Goal: Task Accomplishment & Management: Complete application form

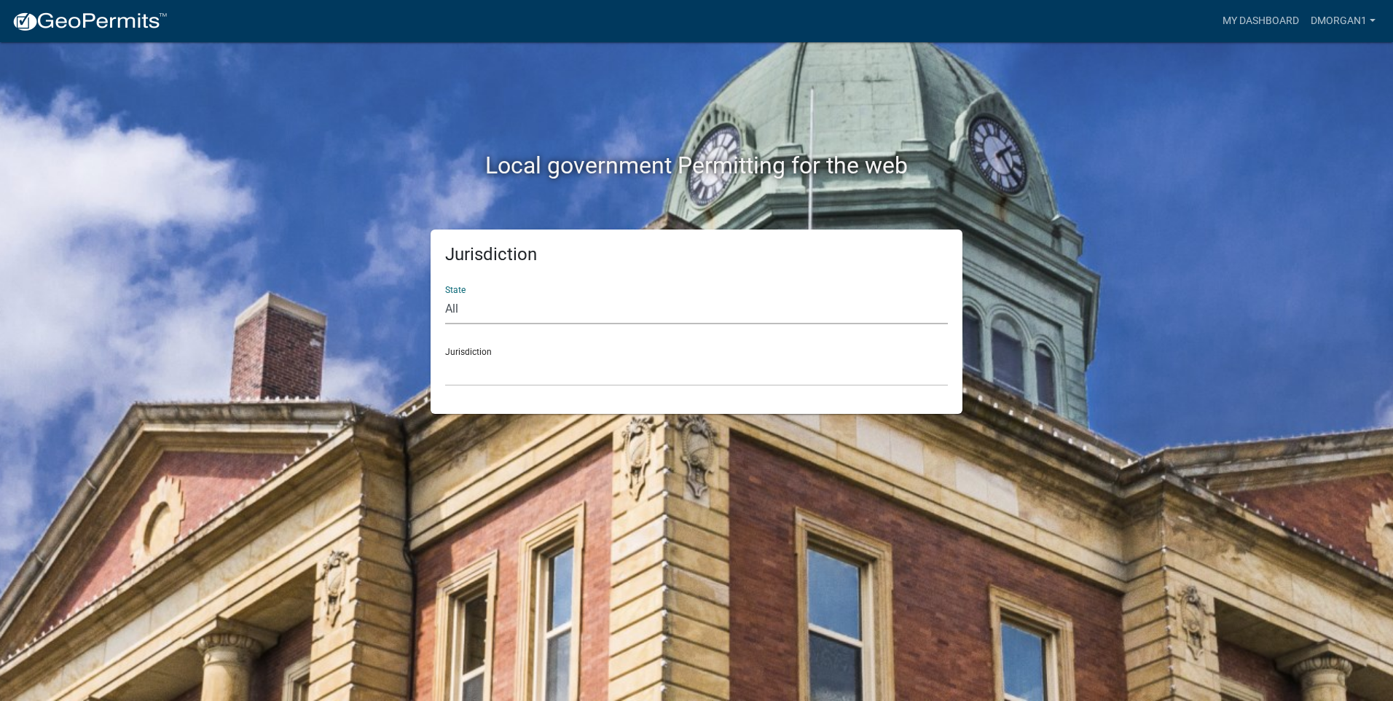
click at [528, 302] on select "All [US_STATE] [US_STATE] [US_STATE] [US_STATE] [US_STATE] [US_STATE] [US_STATE…" at bounding box center [696, 309] width 503 height 30
select select "[US_STATE]"
click at [445, 294] on select "All [US_STATE] [US_STATE] [US_STATE] [US_STATE] [US_STATE] [US_STATE] [US_STATE…" at bounding box center [696, 309] width 503 height 30
click at [477, 358] on select "City of [GEOGRAPHIC_DATA], [US_STATE] City of [GEOGRAPHIC_DATA], [US_STATE] Cit…" at bounding box center [696, 371] width 503 height 30
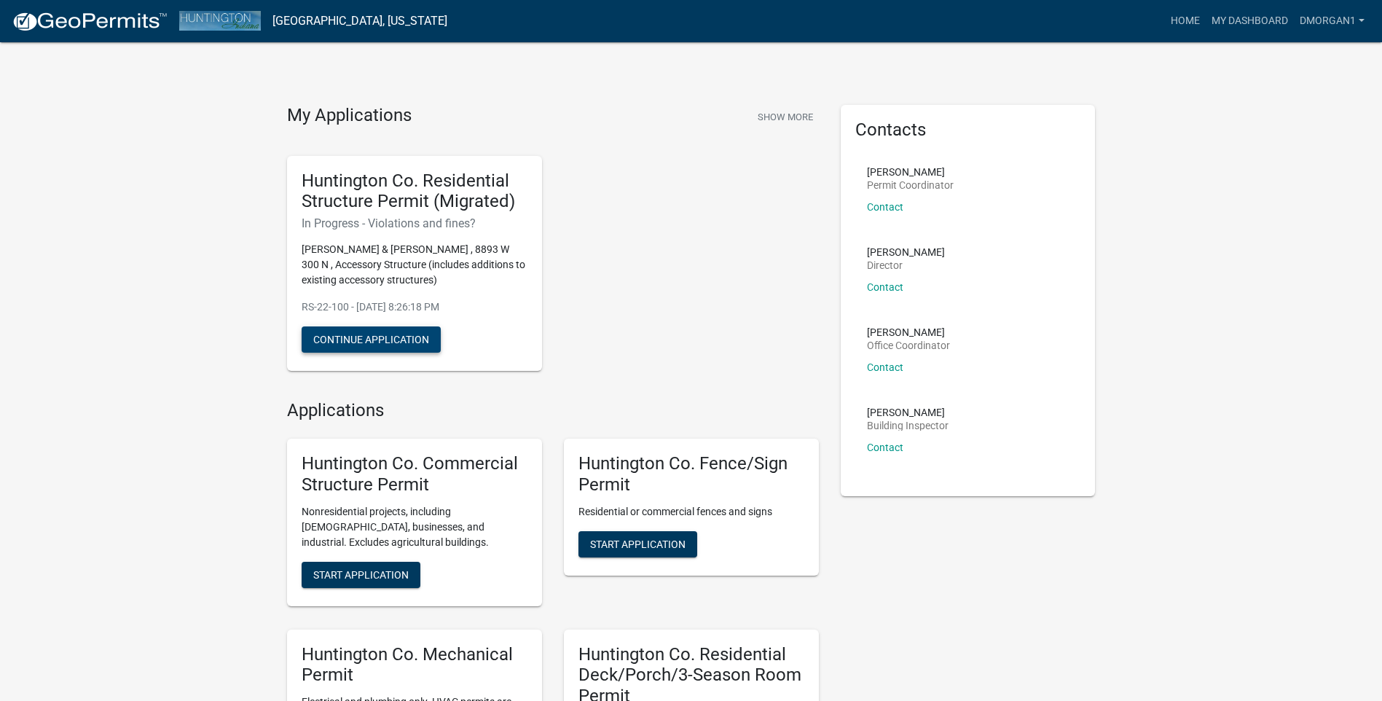
click at [388, 333] on button "Continue Application" at bounding box center [371, 339] width 139 height 26
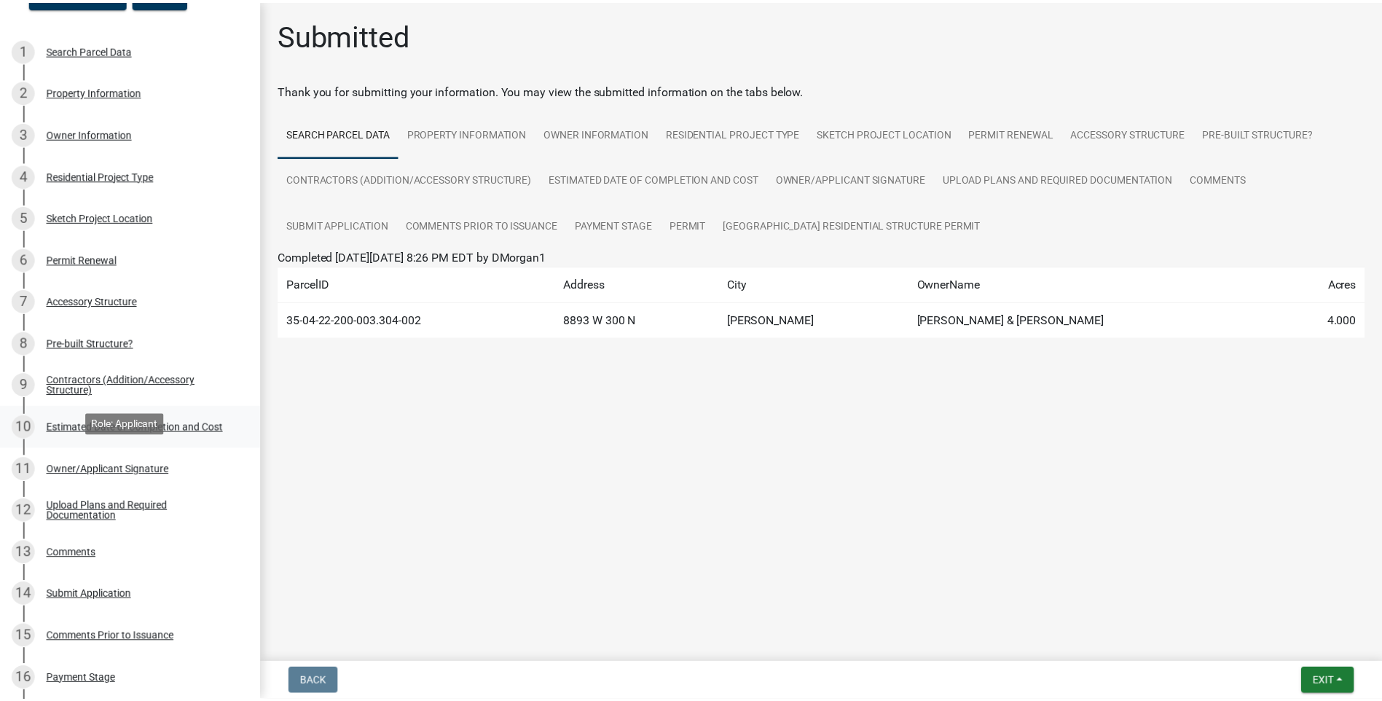
scroll to position [146, 0]
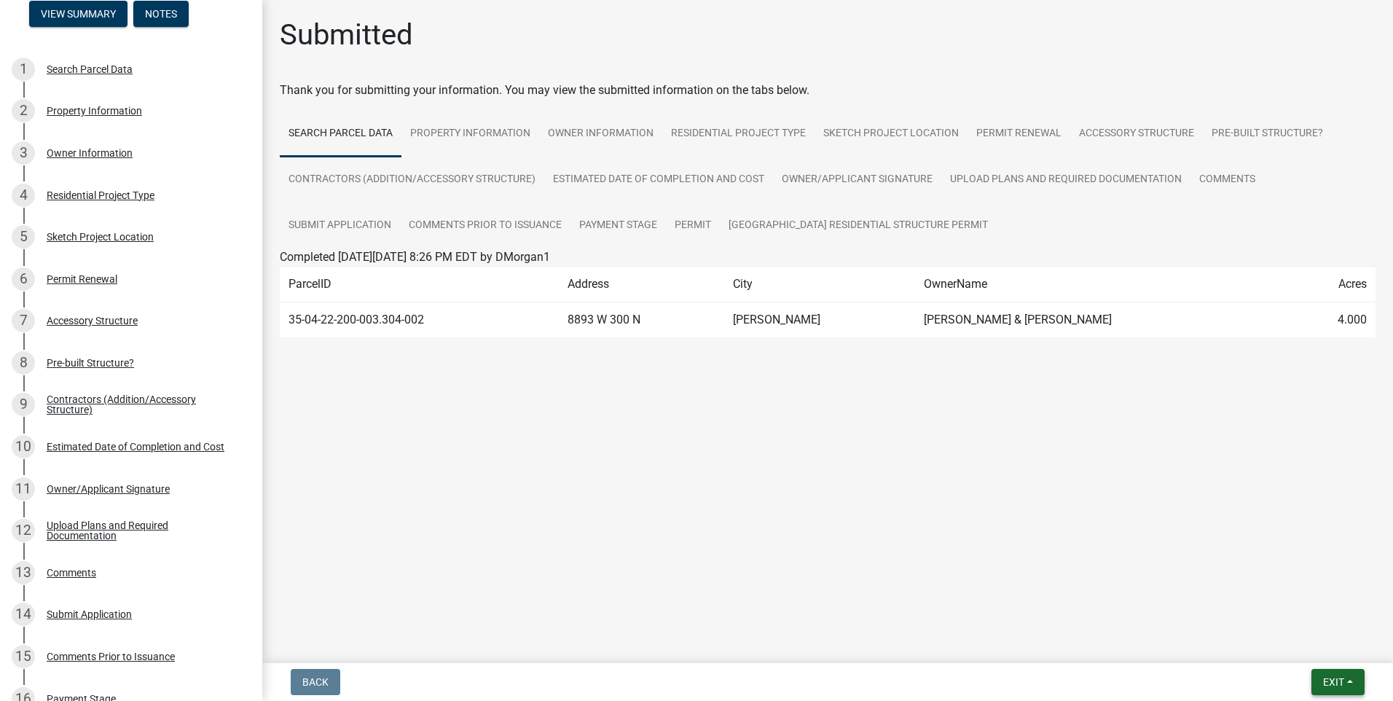
click at [1320, 675] on button "Exit" at bounding box center [1337, 682] width 53 height 26
click at [1332, 676] on span "Exit" at bounding box center [1333, 682] width 21 height 12
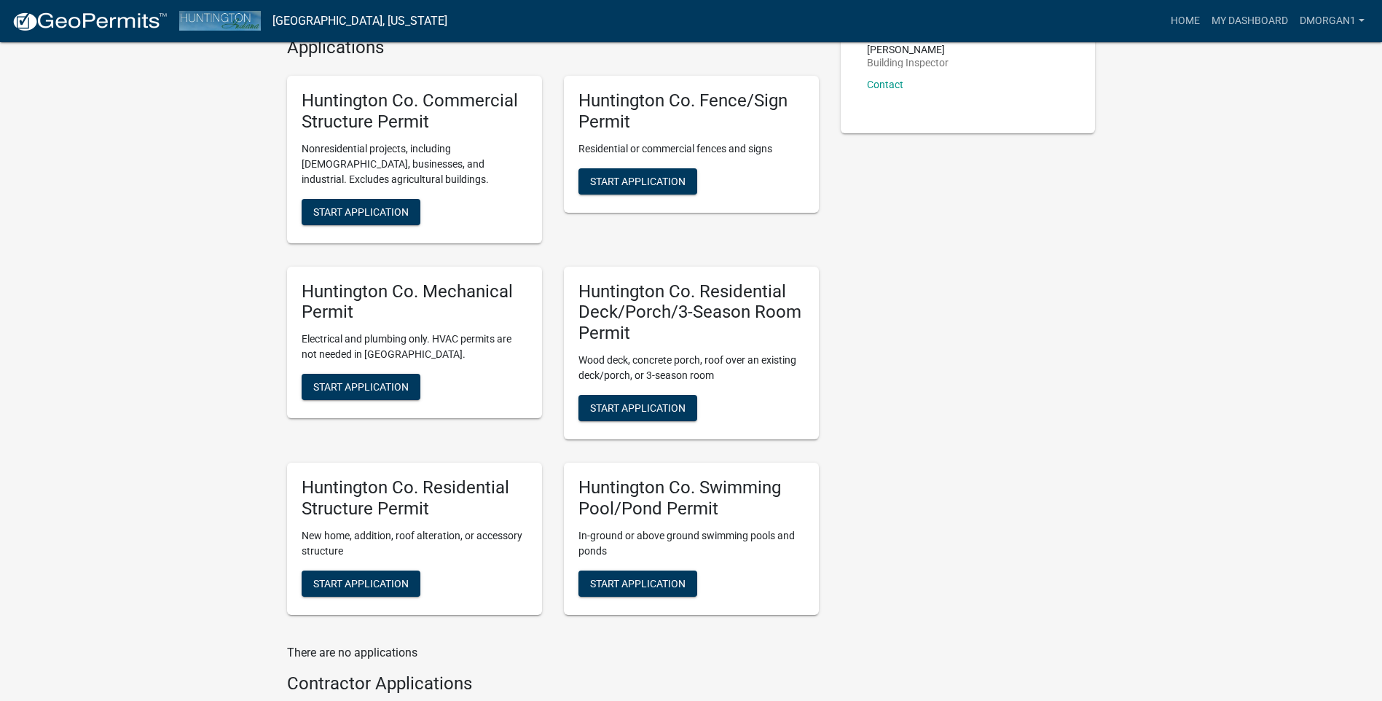
scroll to position [364, 0]
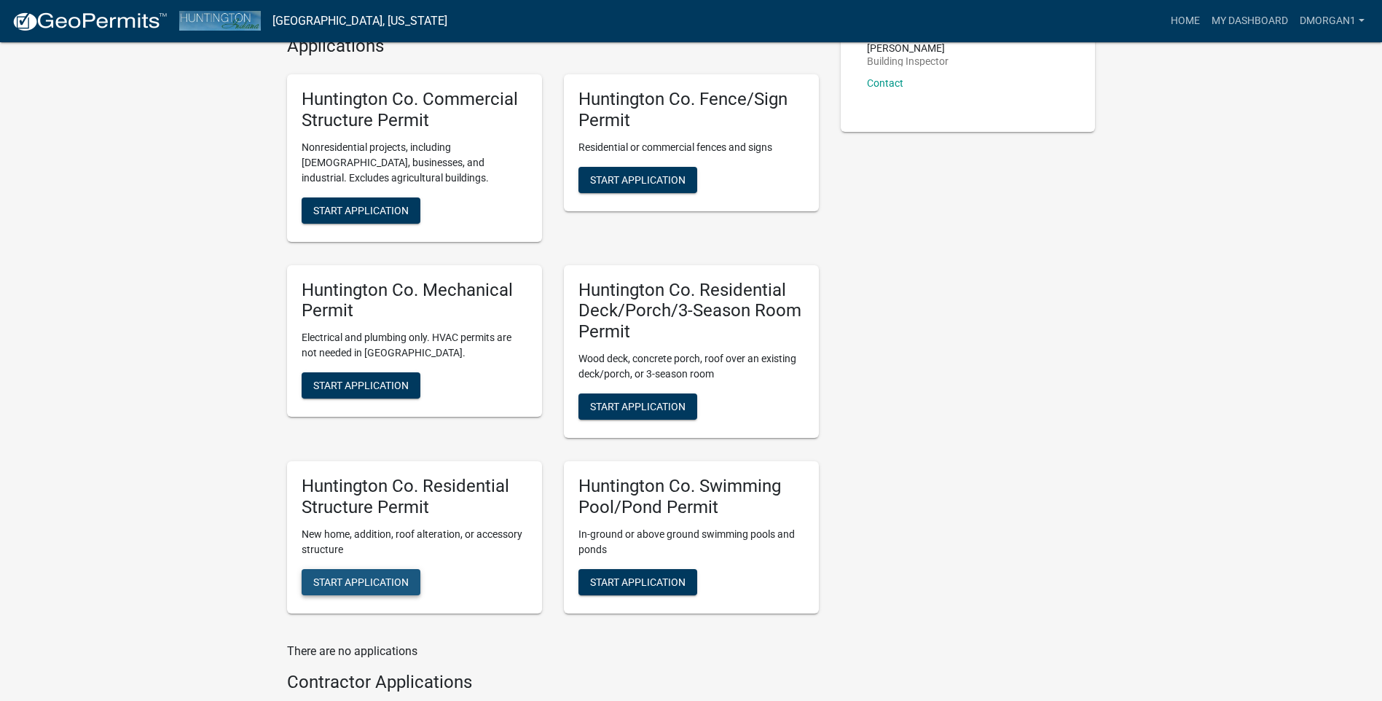
click at [373, 580] on span "Start Application" at bounding box center [360, 582] width 95 height 12
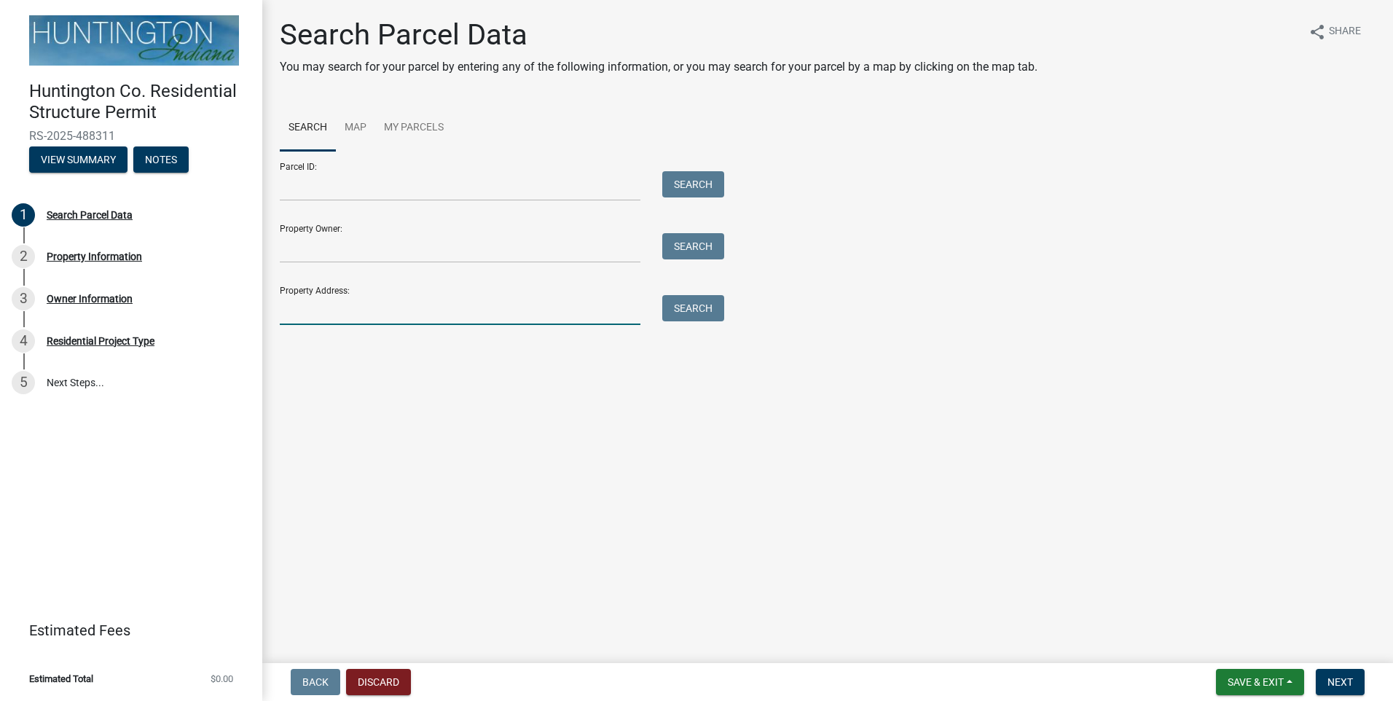
click at [295, 313] on input "Property Address:" at bounding box center [460, 310] width 361 height 30
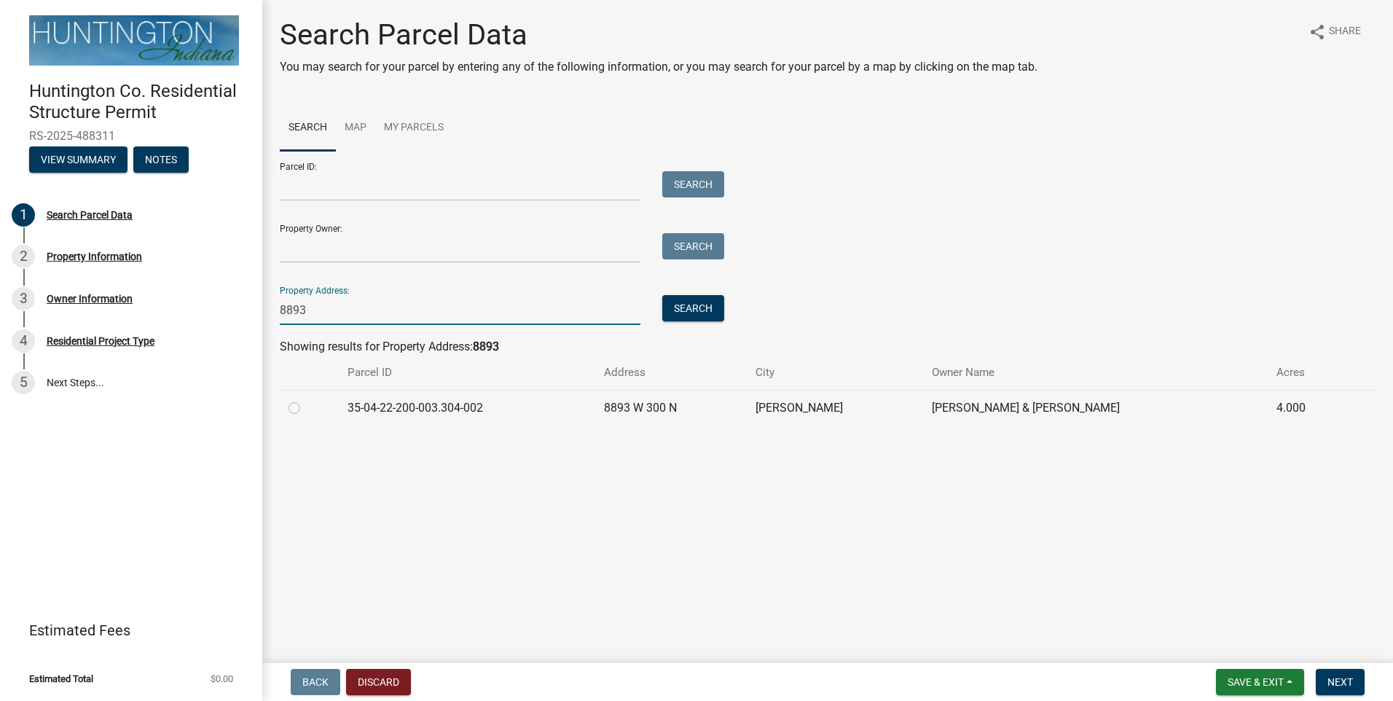
type input "8893"
click at [306, 399] on label at bounding box center [306, 399] width 0 height 0
click at [306, 406] on input "radio" at bounding box center [310, 403] width 9 height 9
radio input "true"
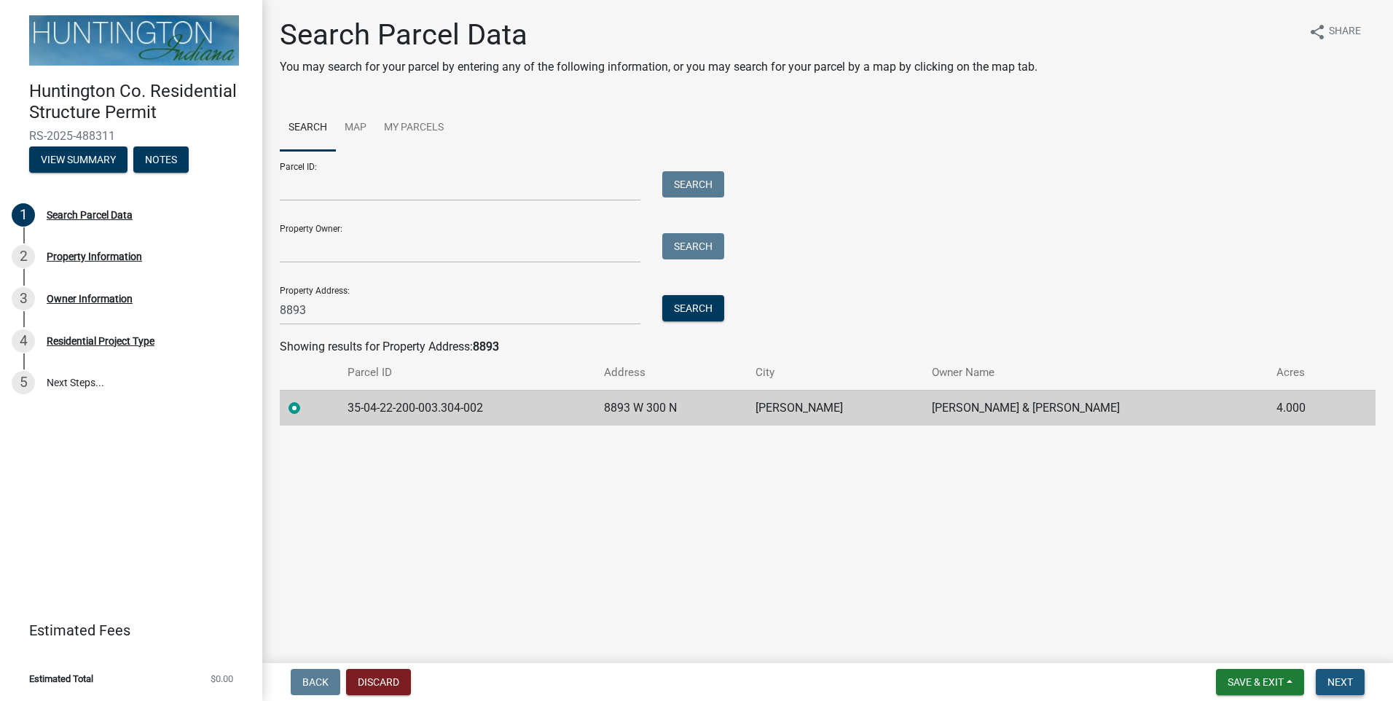
click at [1348, 684] on span "Next" at bounding box center [1339, 682] width 25 height 12
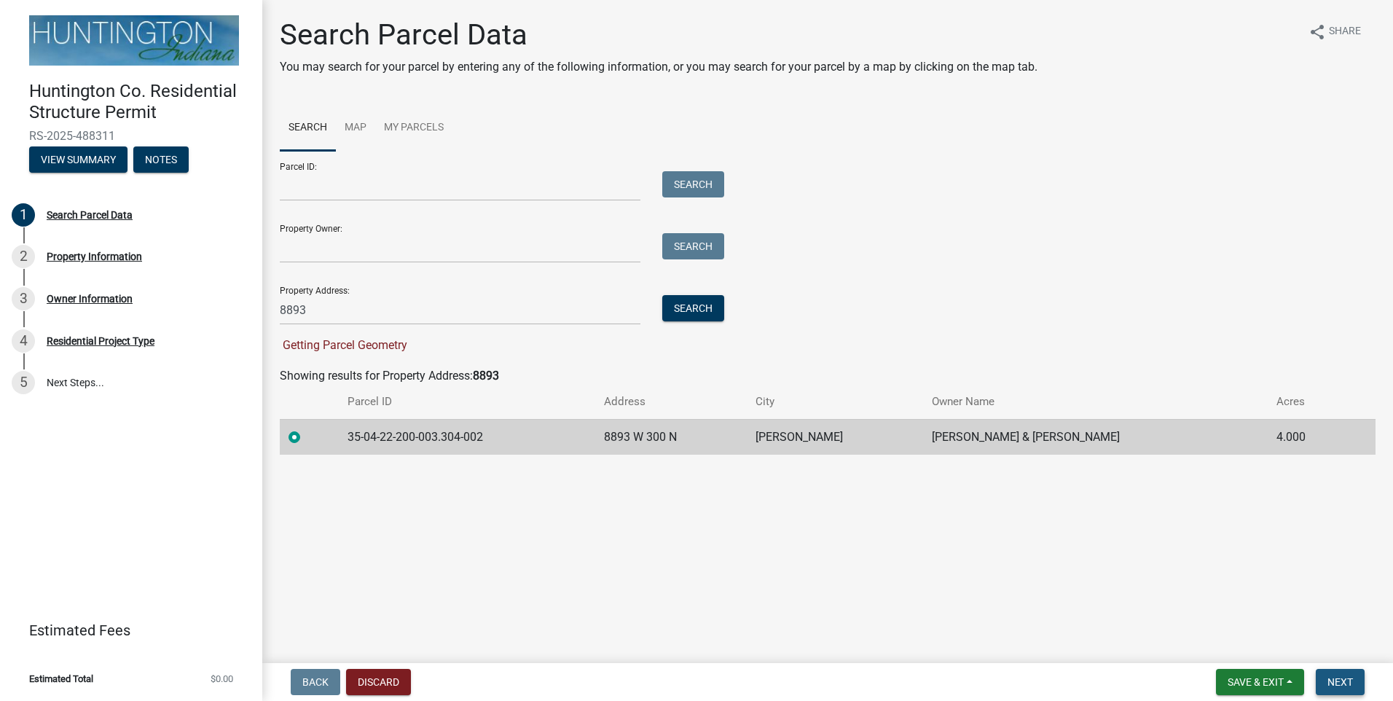
click at [1346, 680] on span "Next" at bounding box center [1339, 682] width 25 height 12
click at [689, 309] on button "Search" at bounding box center [693, 308] width 62 height 26
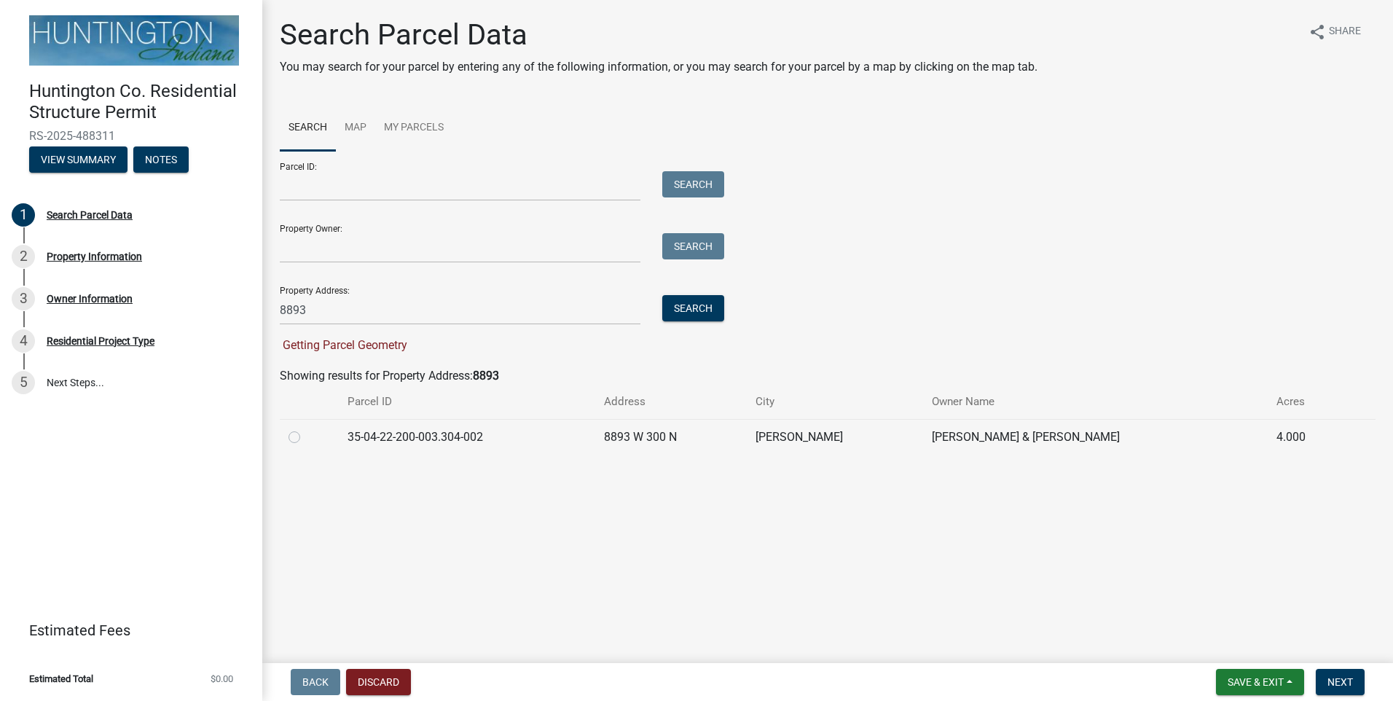
click at [306, 428] on label at bounding box center [306, 428] width 0 height 0
click at [306, 434] on input "radio" at bounding box center [310, 432] width 9 height 9
radio input "true"
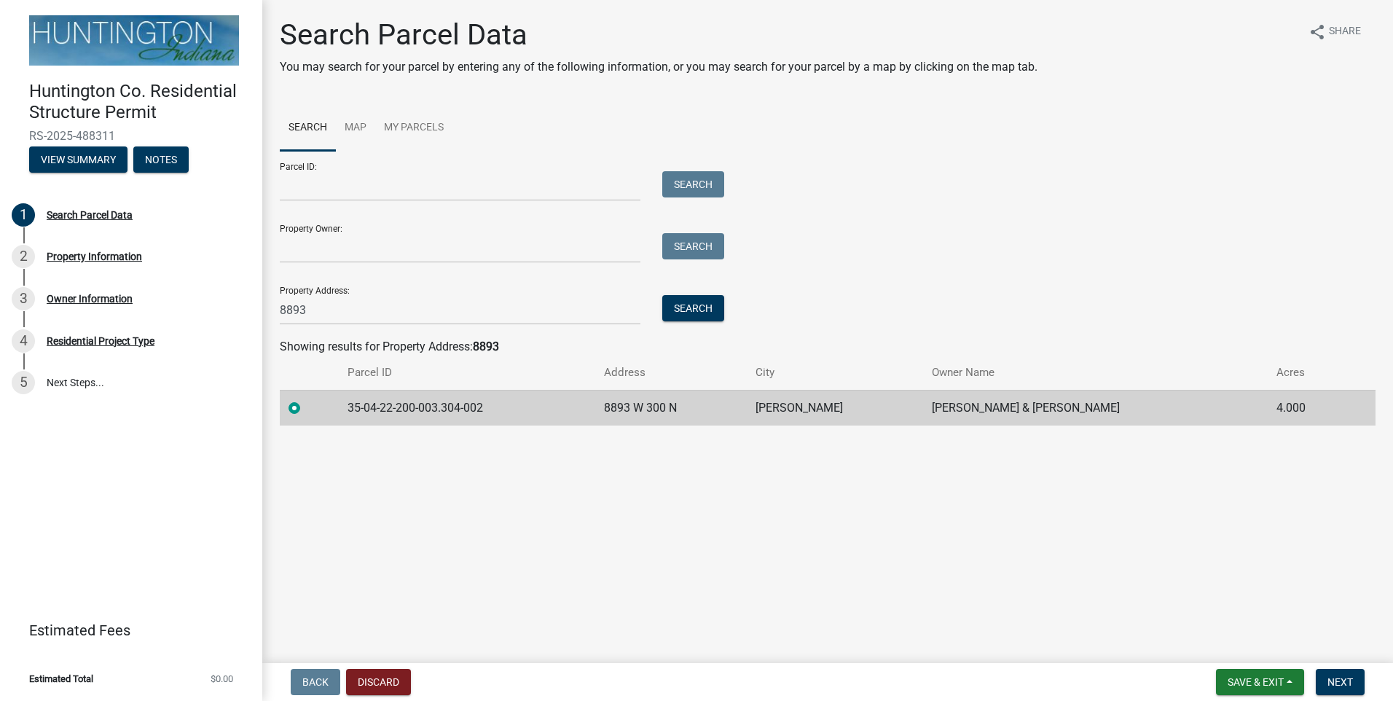
click at [1366, 690] on form "Save & Exit Save Save & Exit Next" at bounding box center [1290, 682] width 160 height 26
click at [1343, 680] on span "Next" at bounding box center [1339, 682] width 25 height 12
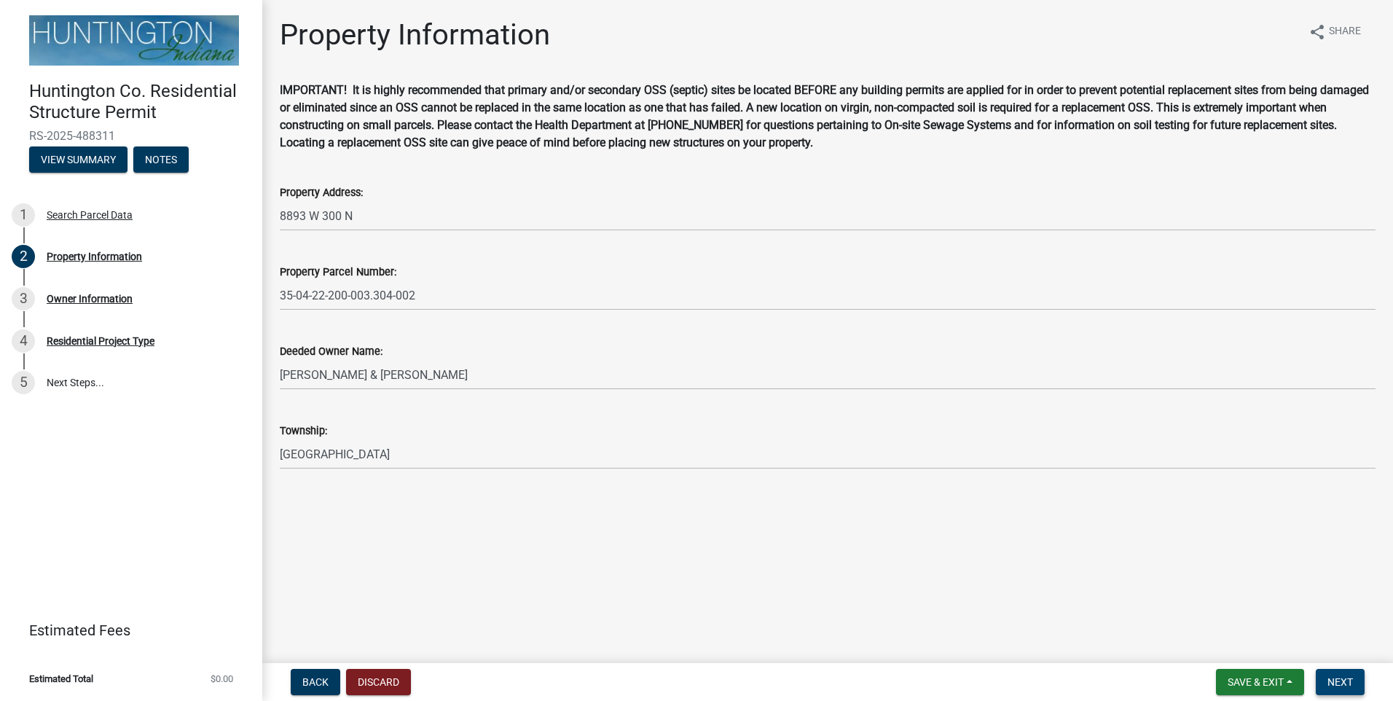
click at [1332, 682] on span "Next" at bounding box center [1339, 682] width 25 height 12
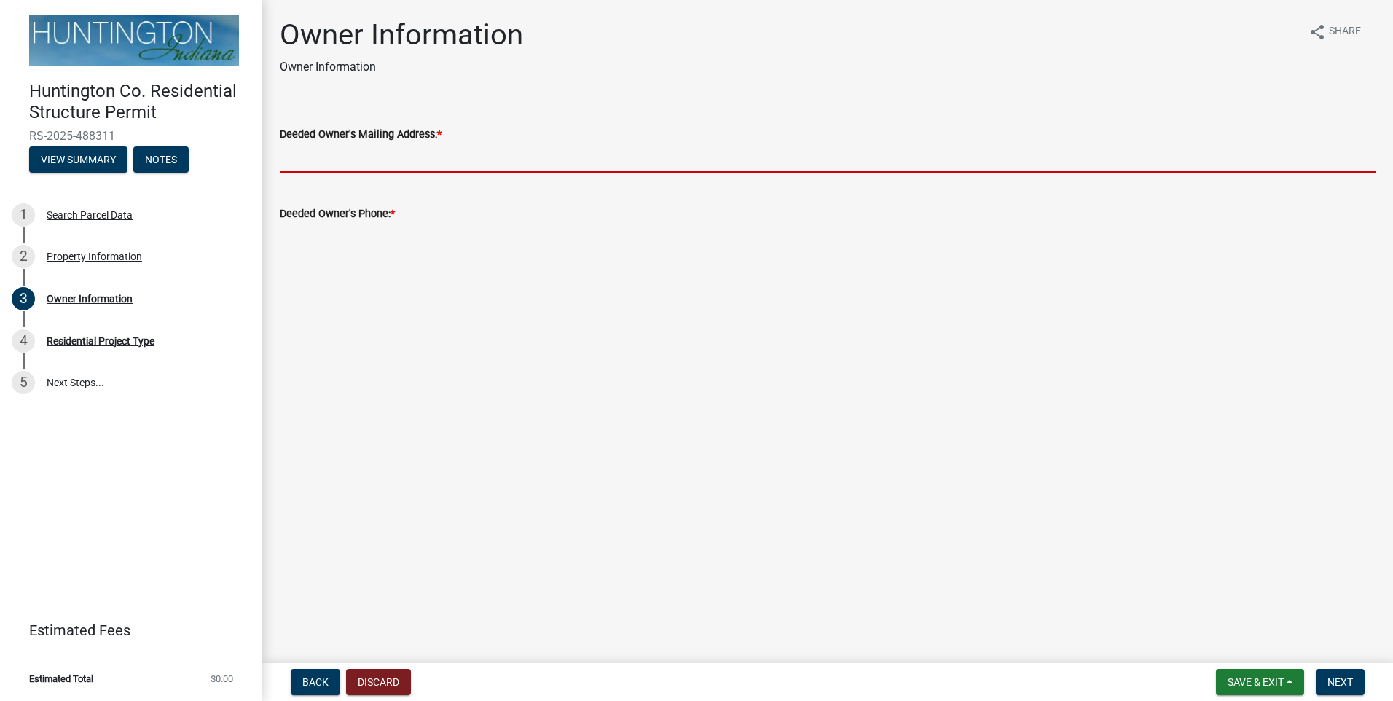
click at [399, 163] on input "Deeded Owner's Mailing Address: *" at bounding box center [828, 158] width 1096 height 30
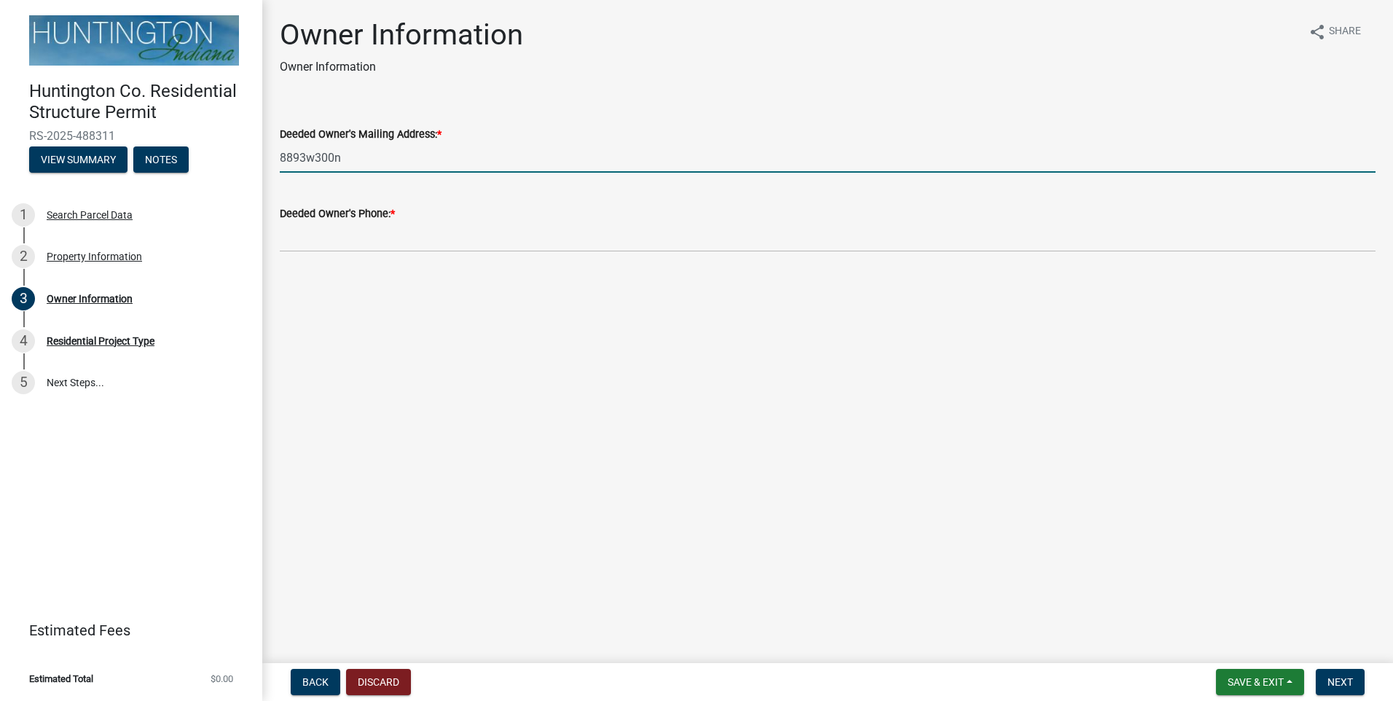
type input "8893w300n"
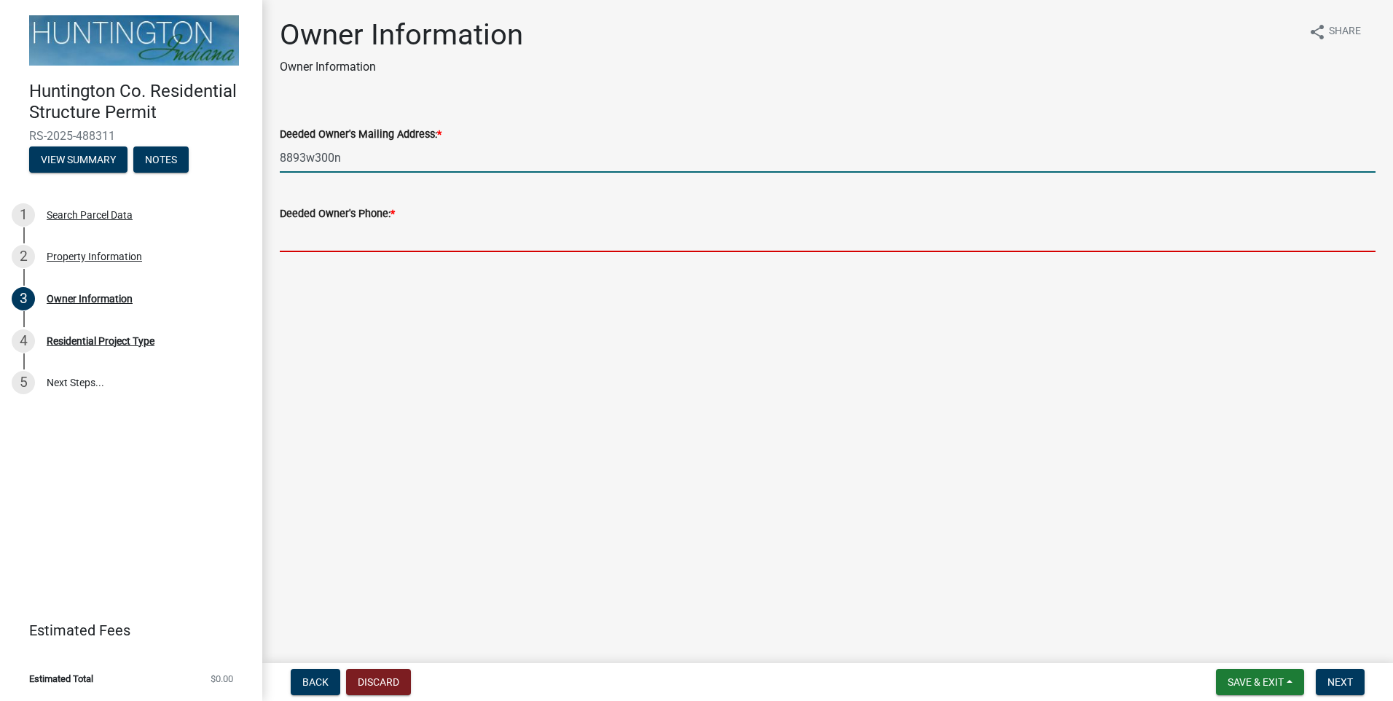
click at [397, 228] on input "Deeded Owner's Phone: *" at bounding box center [828, 237] width 1096 height 30
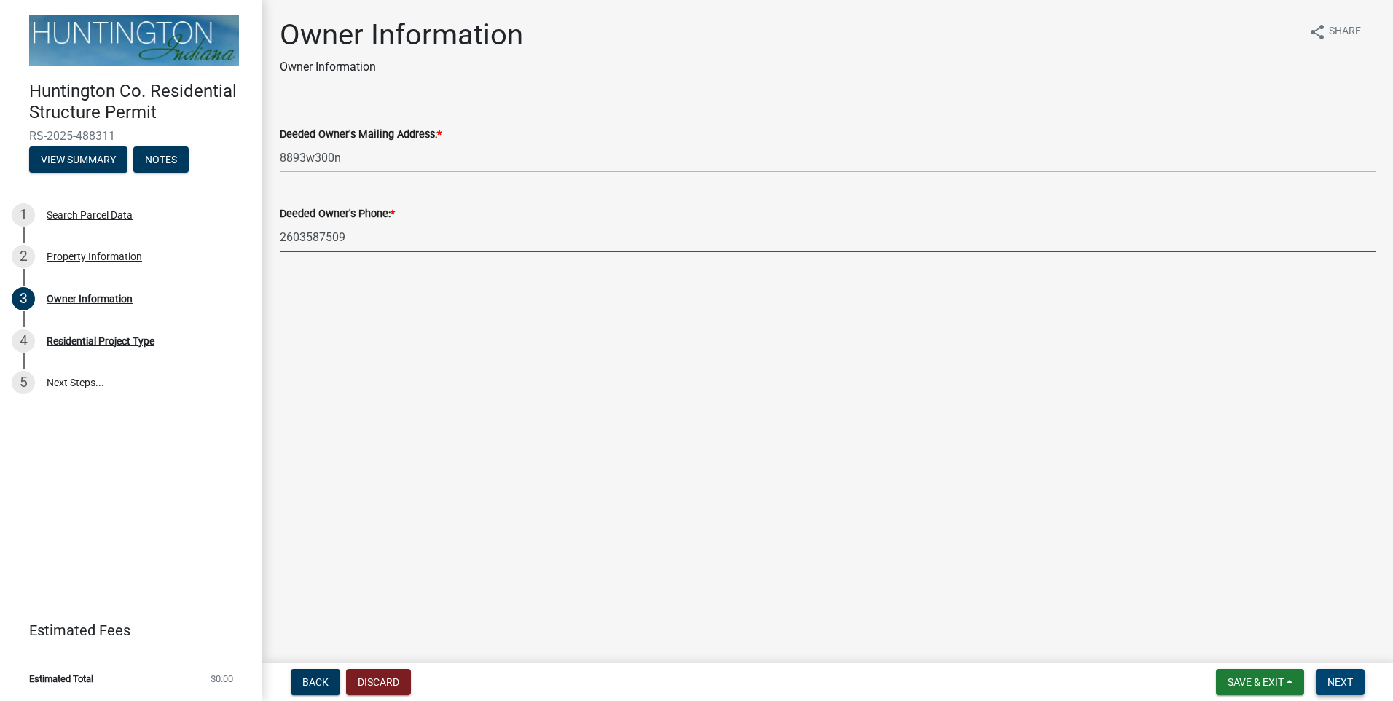
type input "2603587509"
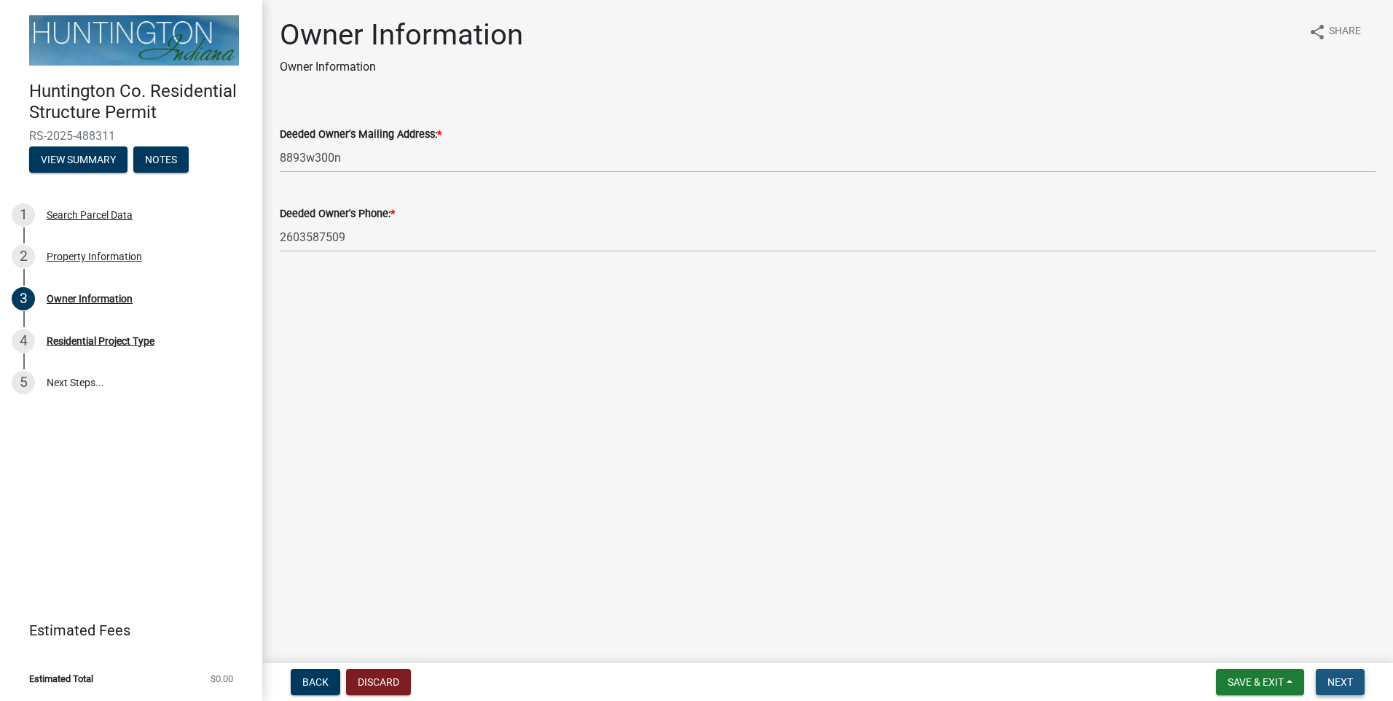
click at [1336, 678] on span "Next" at bounding box center [1339, 682] width 25 height 12
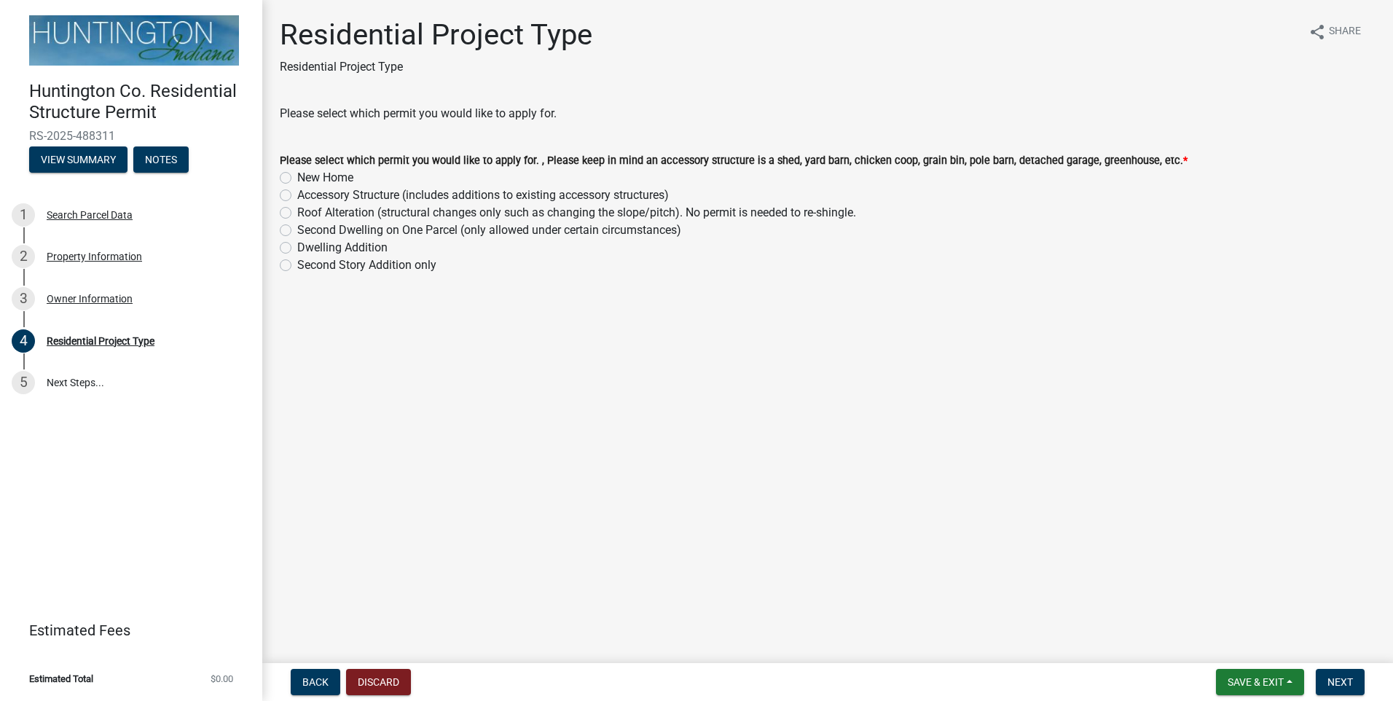
click at [297, 197] on label "Accessory Structure (includes additions to existing accessory structures)" at bounding box center [483, 195] width 372 height 17
click at [297, 196] on input "Accessory Structure (includes additions to existing accessory structures)" at bounding box center [301, 191] width 9 height 9
radio input "true"
click at [1338, 678] on span "Next" at bounding box center [1339, 682] width 25 height 12
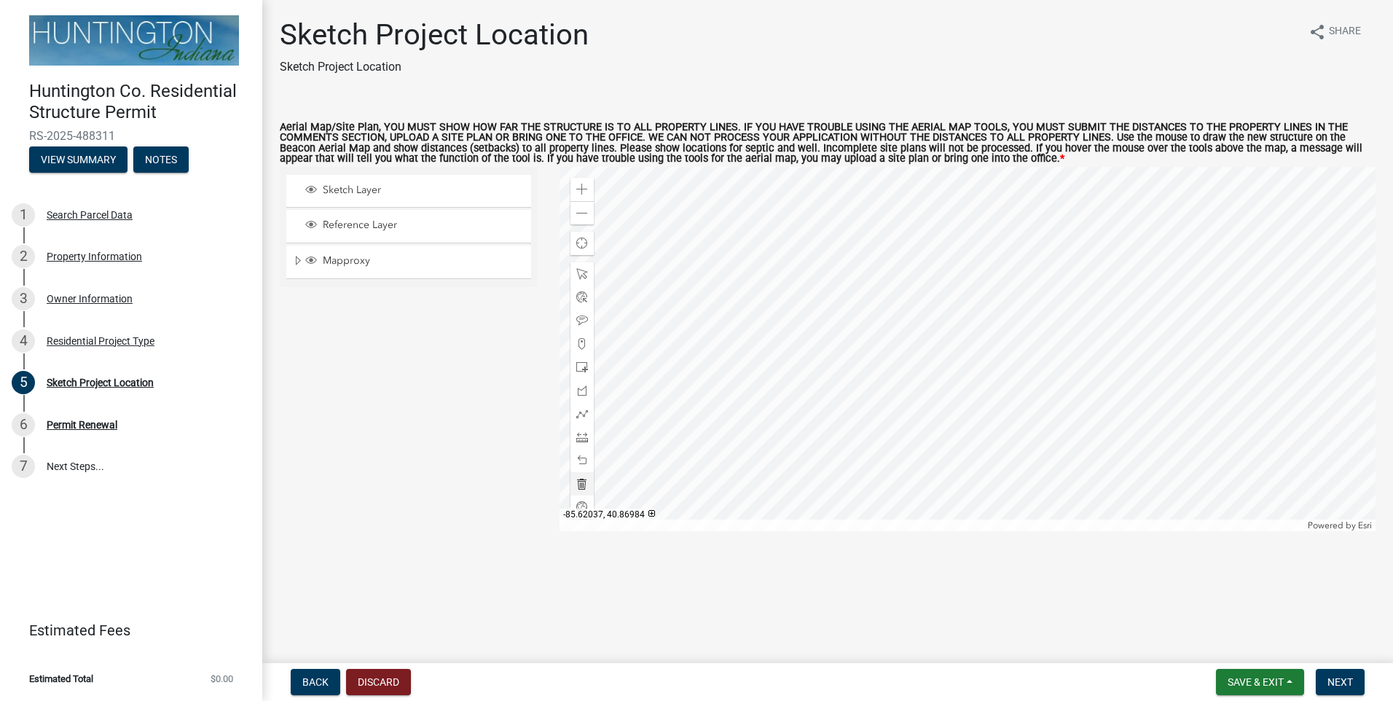
click at [958, 356] on div at bounding box center [968, 349] width 817 height 364
click at [917, 357] on div at bounding box center [968, 349] width 817 height 364
click at [581, 364] on span at bounding box center [582, 367] width 12 height 12
click at [934, 344] on div at bounding box center [968, 349] width 817 height 364
click at [586, 436] on span at bounding box center [582, 437] width 12 height 12
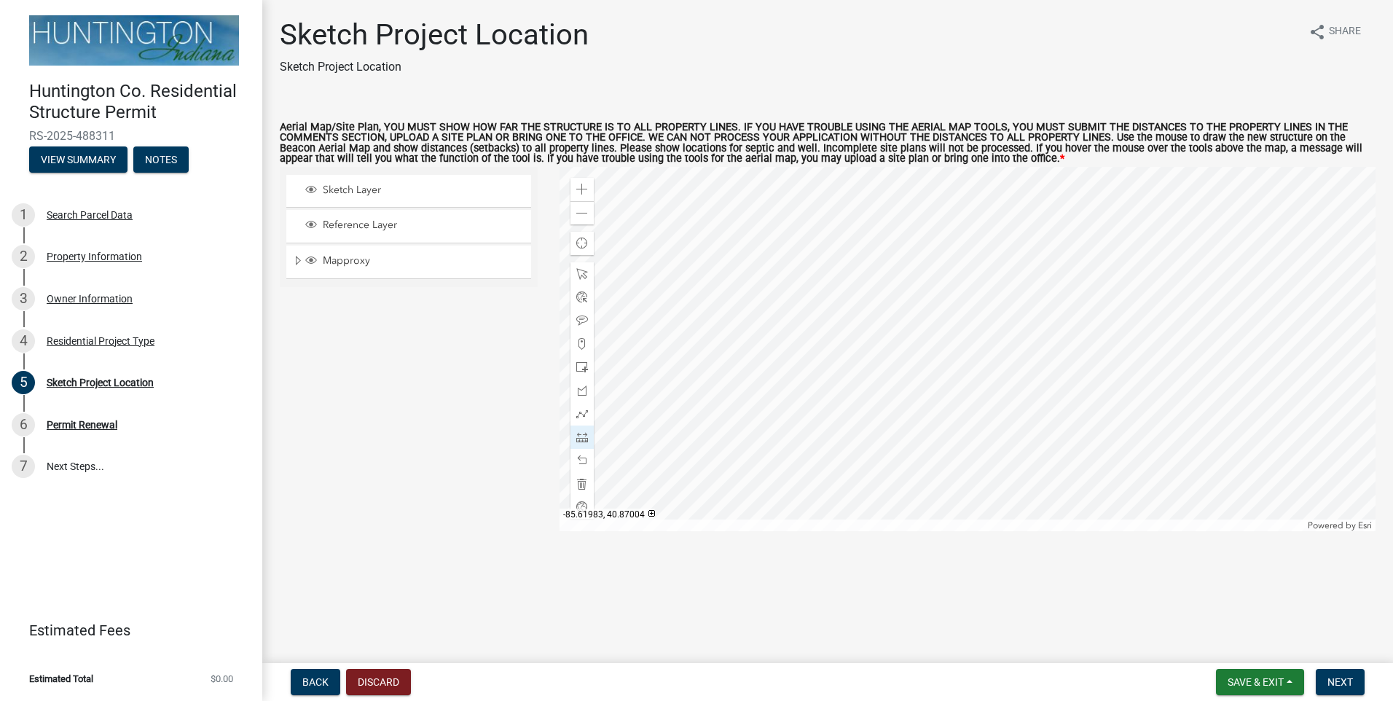
click at [973, 332] on div at bounding box center [968, 349] width 817 height 364
click at [947, 336] on div at bounding box center [968, 349] width 817 height 364
click at [1327, 677] on span "Next" at bounding box center [1339, 682] width 25 height 12
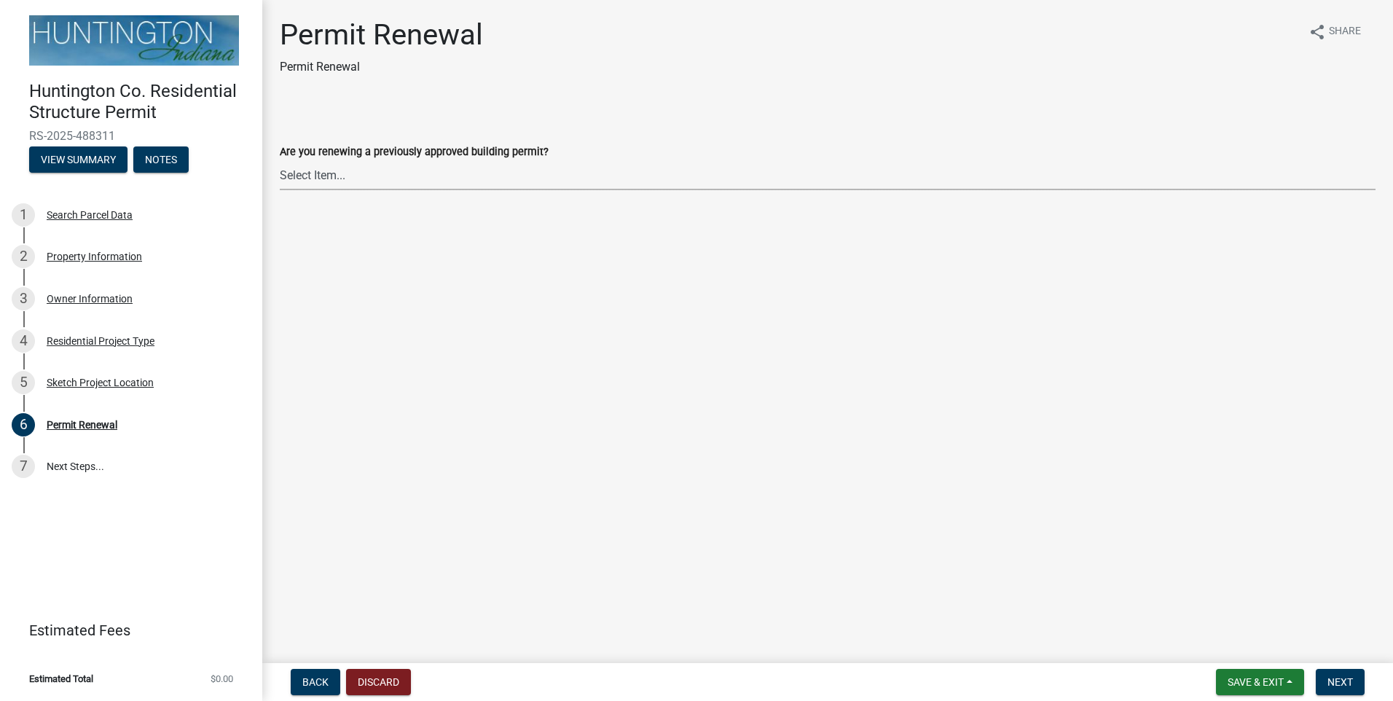
drag, startPoint x: 348, startPoint y: 162, endPoint x: 353, endPoint y: 177, distance: 15.4
click at [348, 162] on select "Select Item... Yes No" at bounding box center [828, 175] width 1096 height 30
click at [280, 160] on select "Select Item... Yes No" at bounding box center [828, 175] width 1096 height 30
select select "7022fa2c-6c9f-4a5e-8d19-47b221a2a07d"
click at [1340, 687] on span "Next" at bounding box center [1339, 682] width 25 height 12
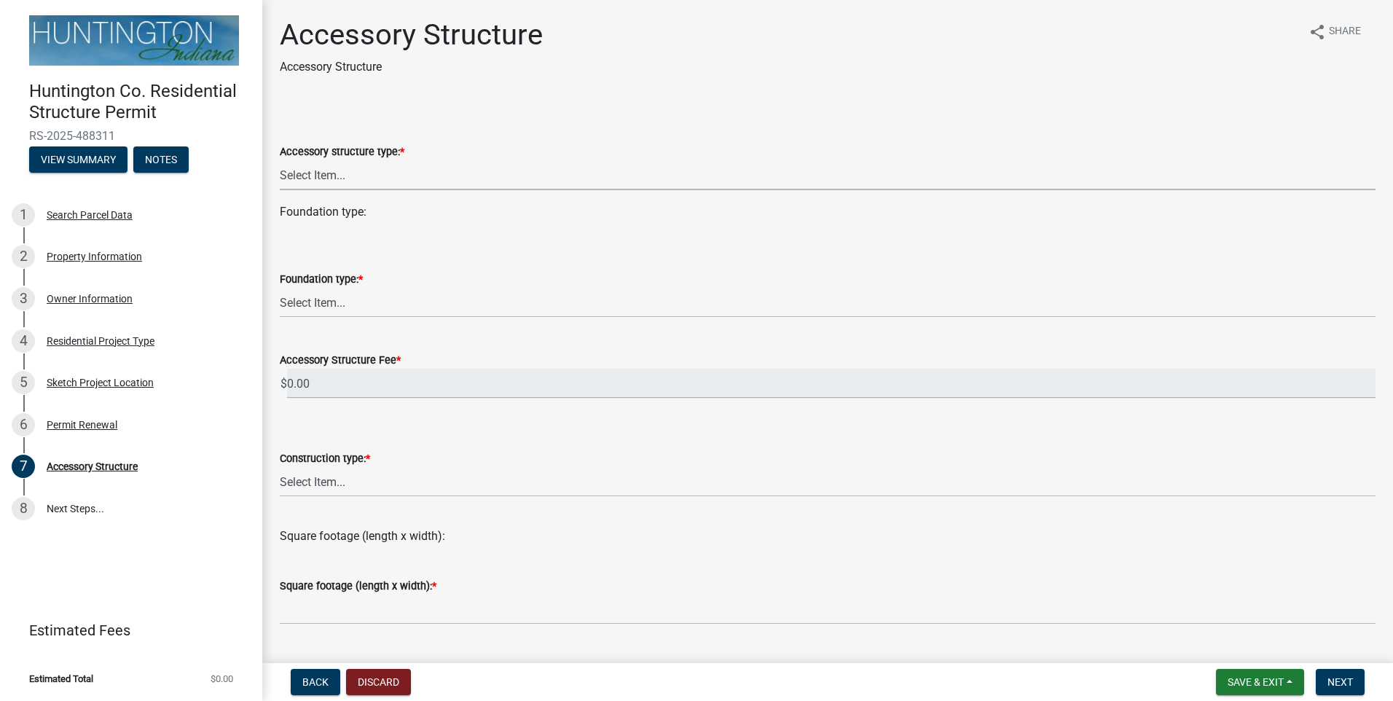
click at [327, 174] on select "Select Item... Detached Garage Pole Barn/[GEOGRAPHIC_DATA]/Yard Barn Carport Ga…" at bounding box center [828, 175] width 1096 height 30
click at [280, 160] on select "Select Item... Detached Garage Pole Barn/[GEOGRAPHIC_DATA]/Yard Barn Carport Ga…" at bounding box center [828, 175] width 1096 height 30
select select "3652cabe-72e3-4c90-aa36-dd6c553eaee4"
click at [315, 305] on select "Select Item... Footings (minimum 36" frost depth) Post-holes (42" depth with 6"…" at bounding box center [828, 303] width 1096 height 30
click at [280, 288] on select "Select Item... Footings (minimum 36" frost depth) Post-holes (42" depth with 6"…" at bounding box center [828, 303] width 1096 height 30
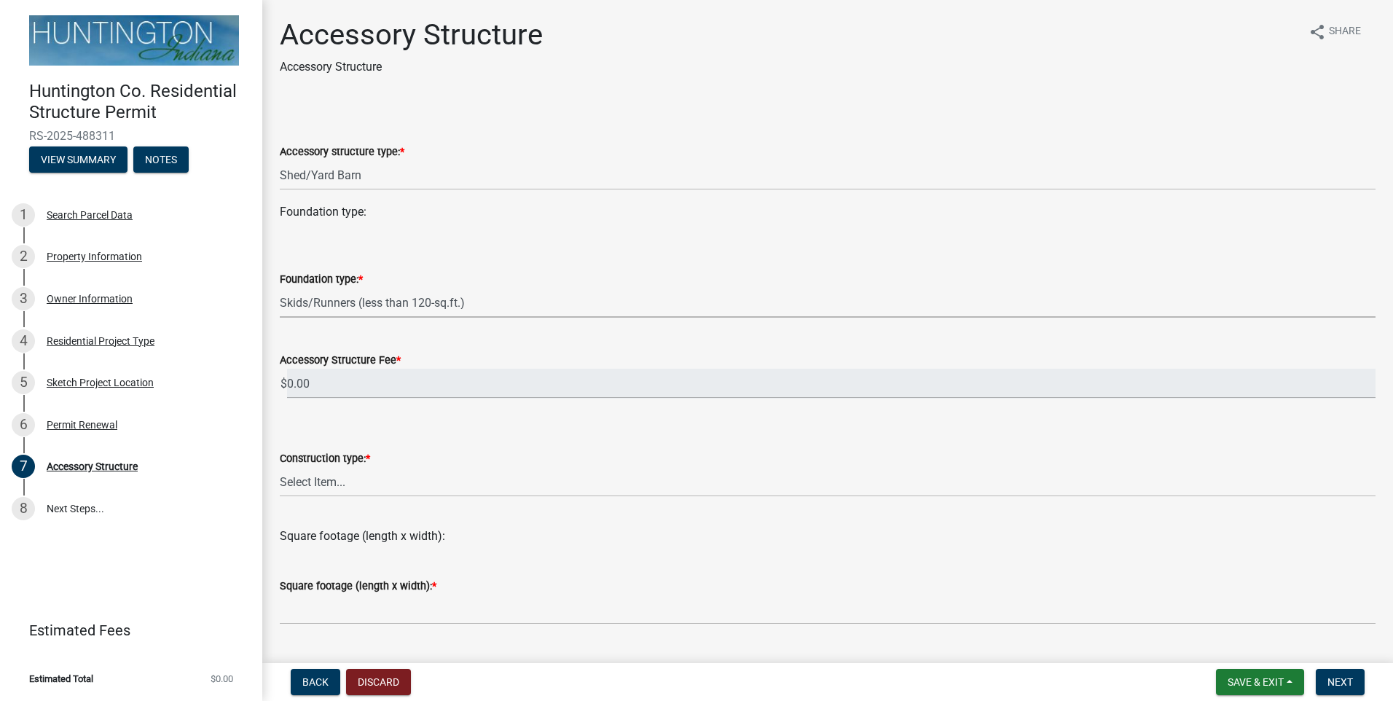
select select "2de8cbce-c36b-4c22-a546-af472f914a30"
click at [377, 476] on select "Select Item... Wood frame Steel Masonry Pole" at bounding box center [828, 482] width 1096 height 30
click at [280, 467] on select "Select Item... Wood frame Steel Masonry Pole" at bounding box center [828, 482] width 1096 height 30
select select "b13dc926-991e-4e5f-bffc-d00822840ec1"
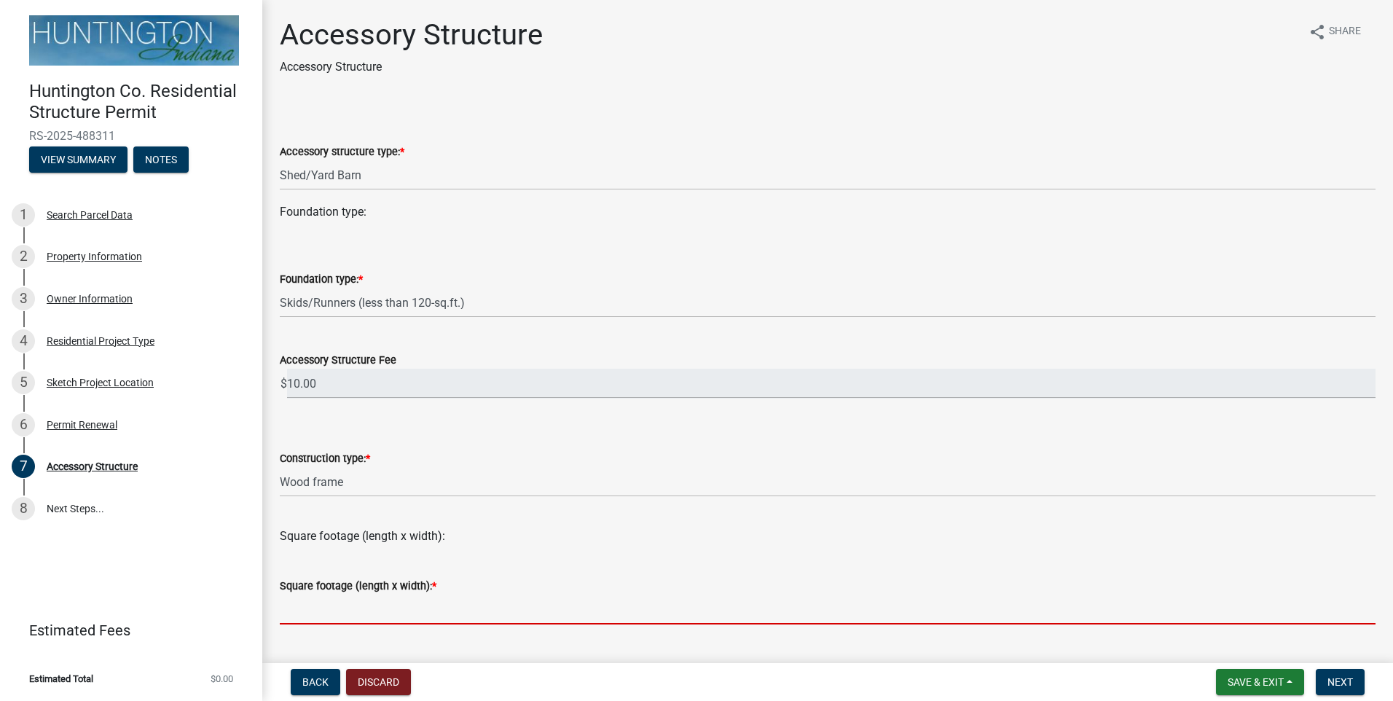
click at [378, 601] on input "text" at bounding box center [828, 609] width 1096 height 30
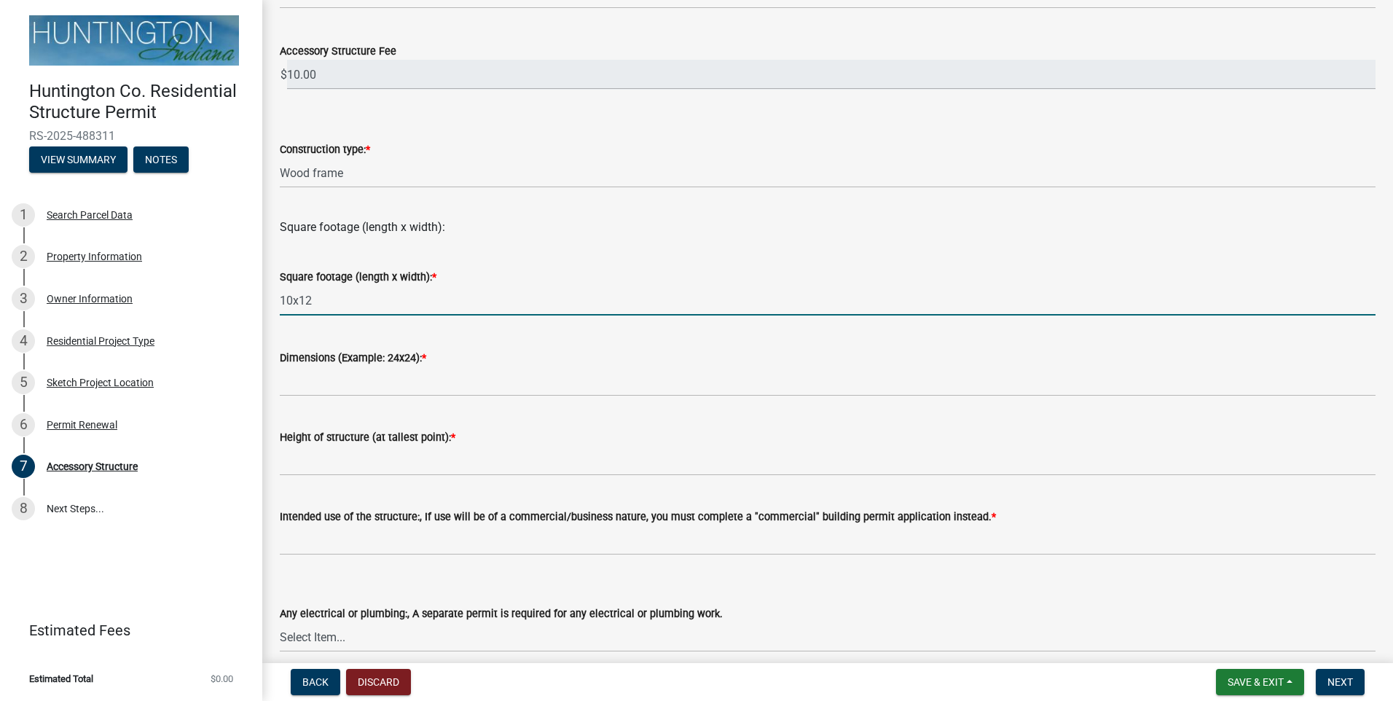
scroll to position [364, 0]
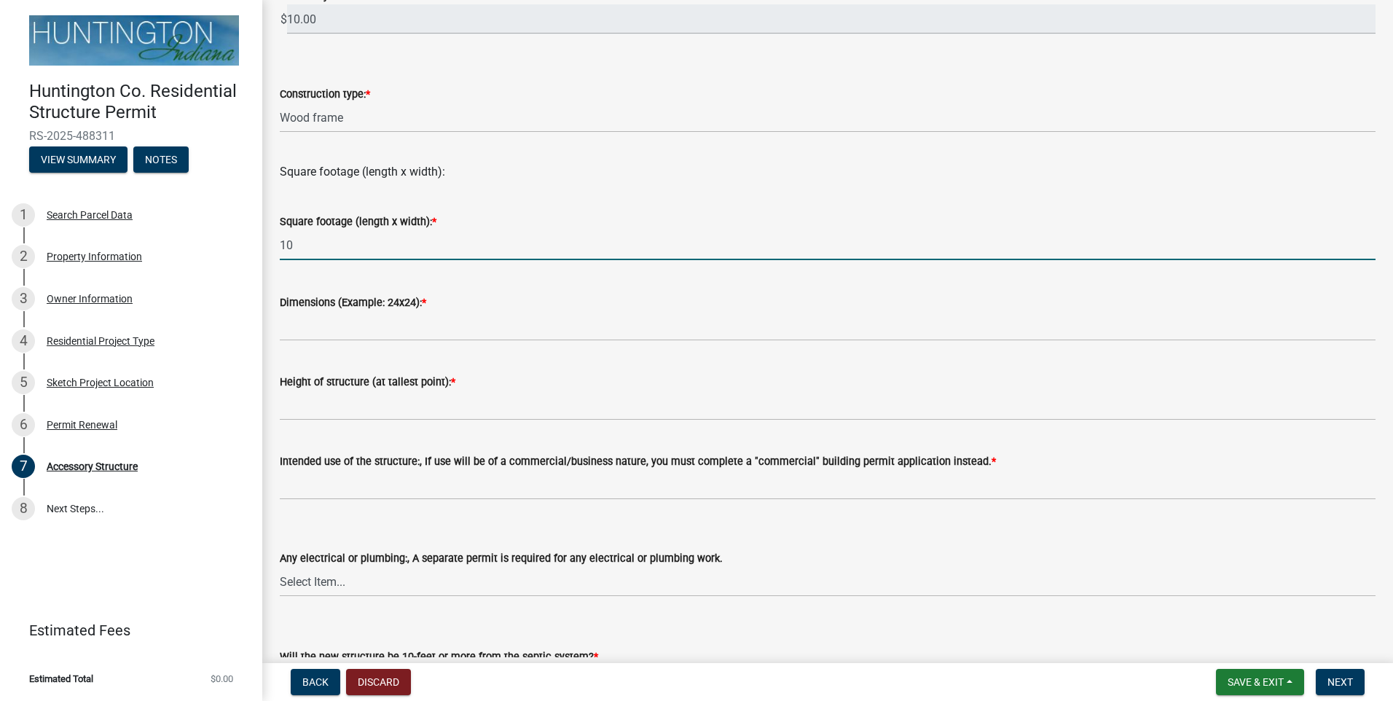
type input "1"
type input "120"
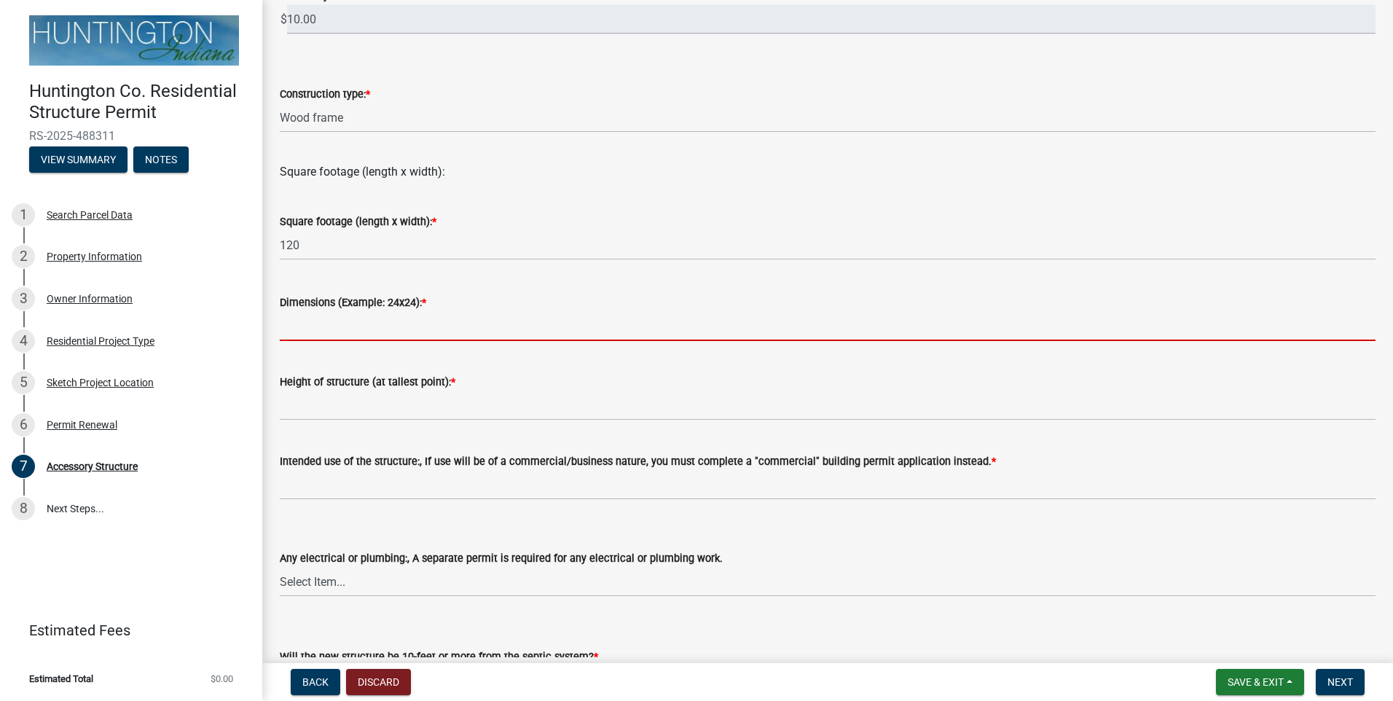
click at [403, 318] on input "Dimensions (Example: 24x24): *" at bounding box center [828, 326] width 1096 height 30
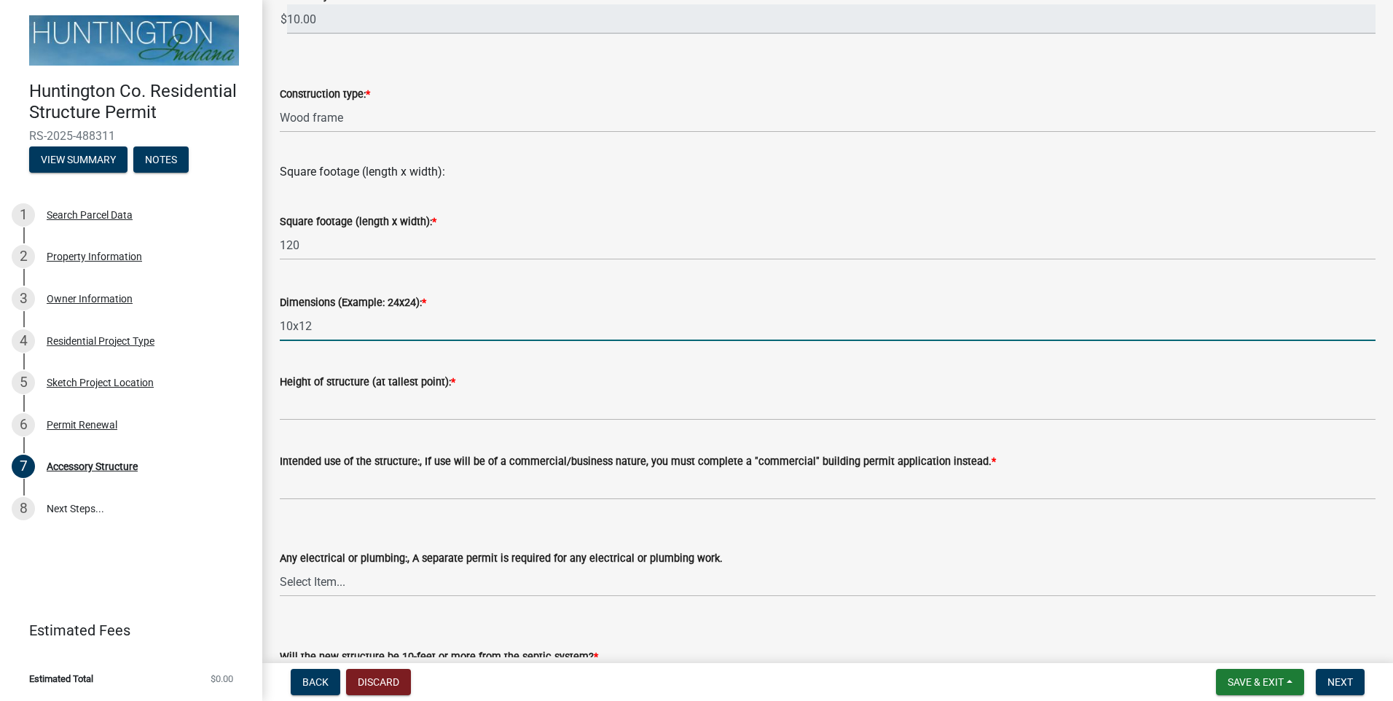
type input "10x12"
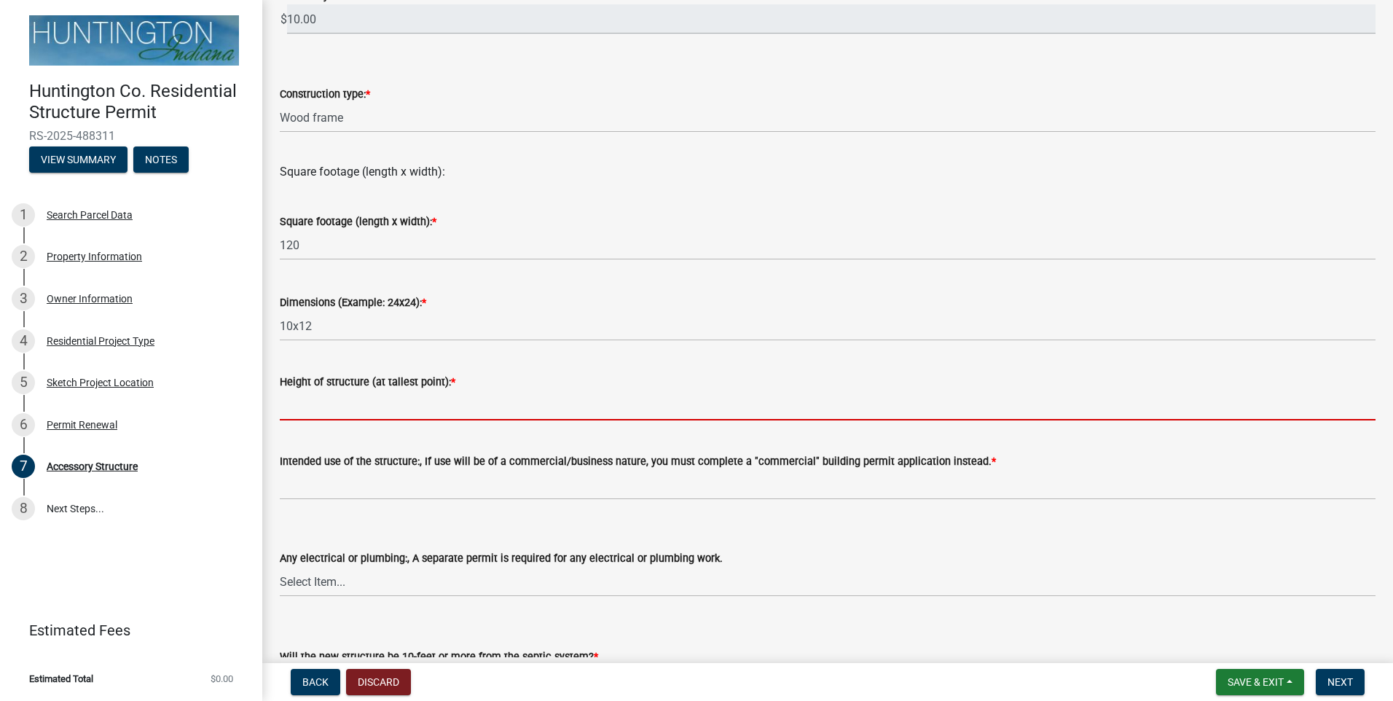
click at [339, 403] on input "Height of structure (at tallest point): *" at bounding box center [828, 405] width 1096 height 30
type input "8 ft"
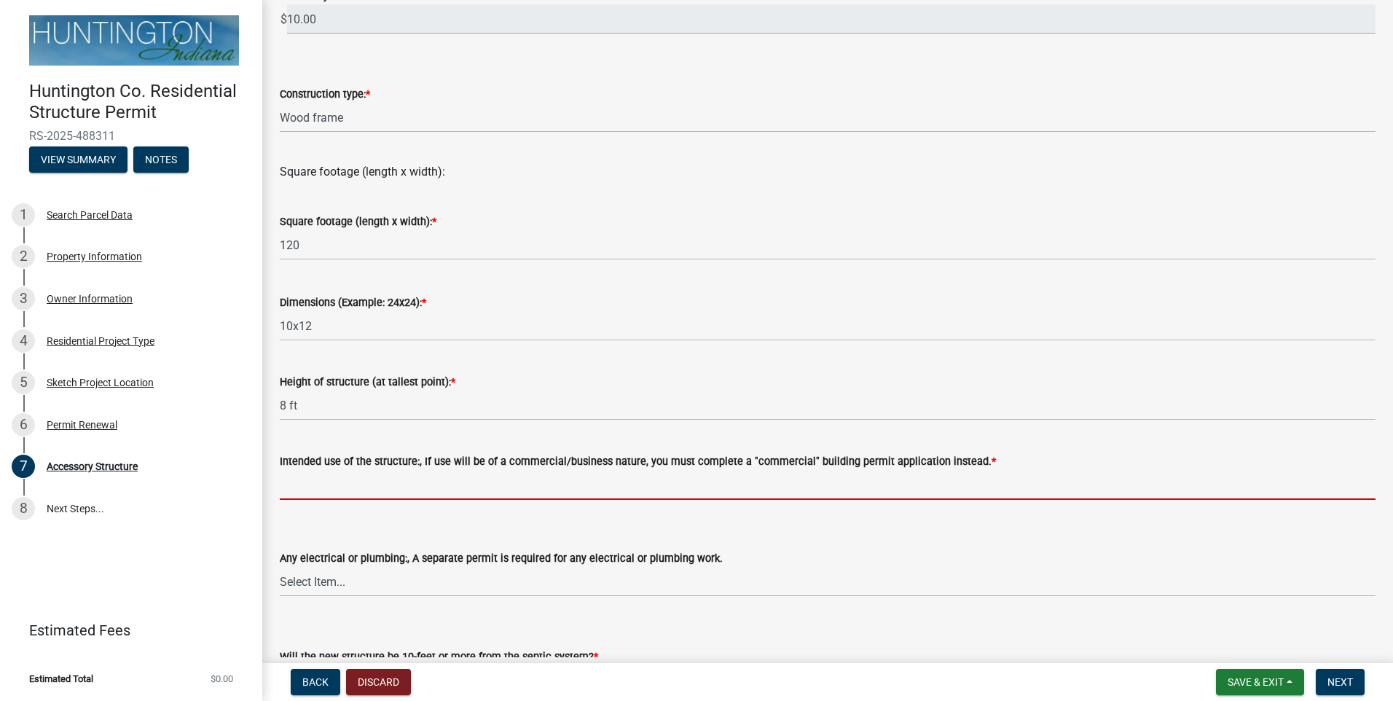
click at [368, 481] on input "Intended use of the structure:, If use will be of a commercial/business nature,…" at bounding box center [828, 485] width 1096 height 30
type input "Storage"
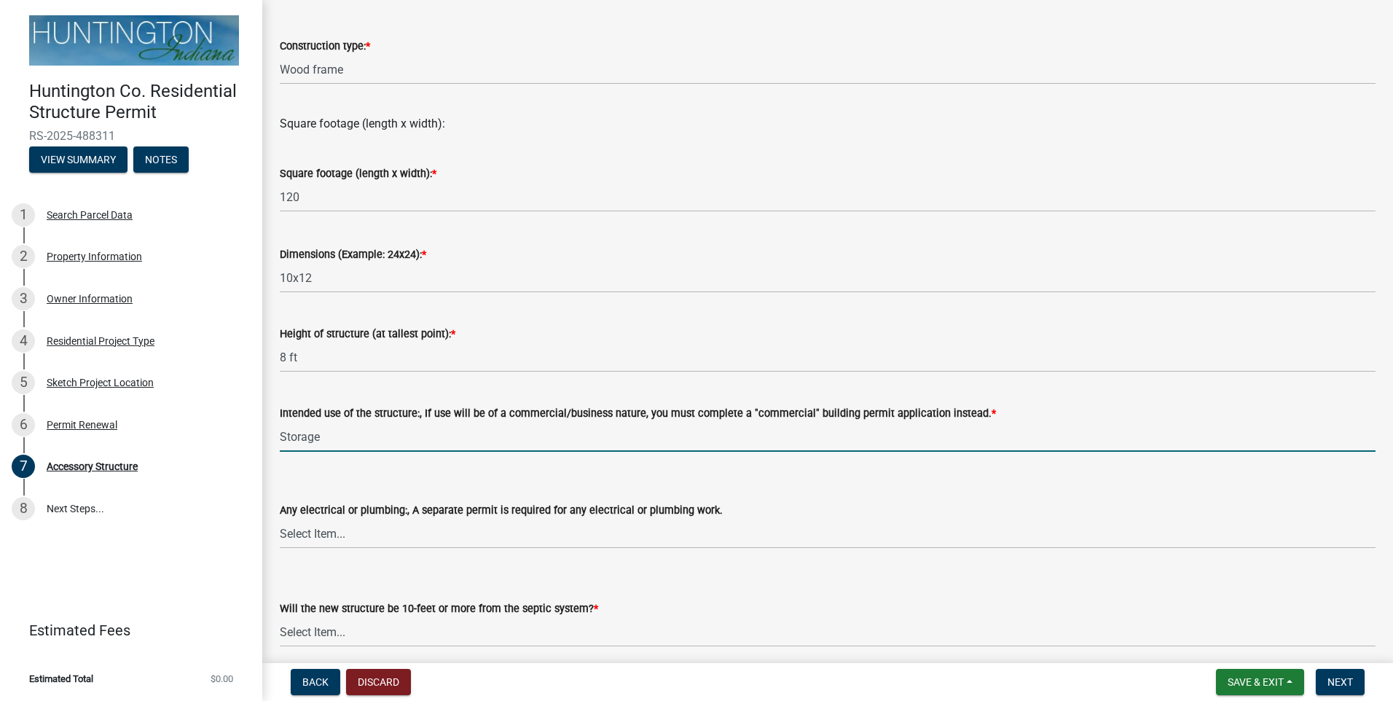
scroll to position [472, 0]
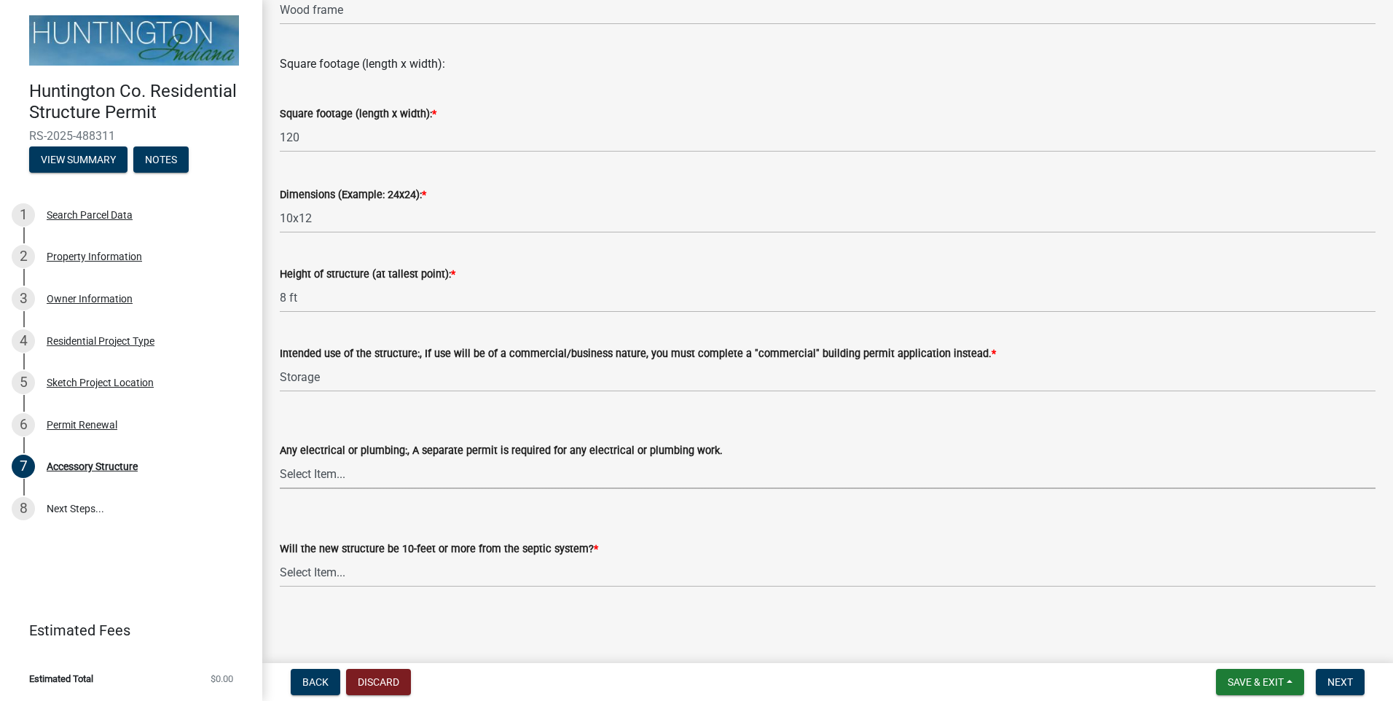
click at [374, 471] on select "Select Item... electrical plumbing both neither" at bounding box center [828, 474] width 1096 height 30
click at [280, 459] on select "Select Item... electrical plumbing both neither" at bounding box center [828, 474] width 1096 height 30
select select "e88b1875-137a-4a9f-a5b6-d9cbc438664c"
click at [366, 577] on select "Select Item... Yes No (Health Dept. approval needed) NA" at bounding box center [828, 572] width 1096 height 30
click at [280, 557] on select "Select Item... Yes No (Health Dept. approval needed) NA" at bounding box center [828, 572] width 1096 height 30
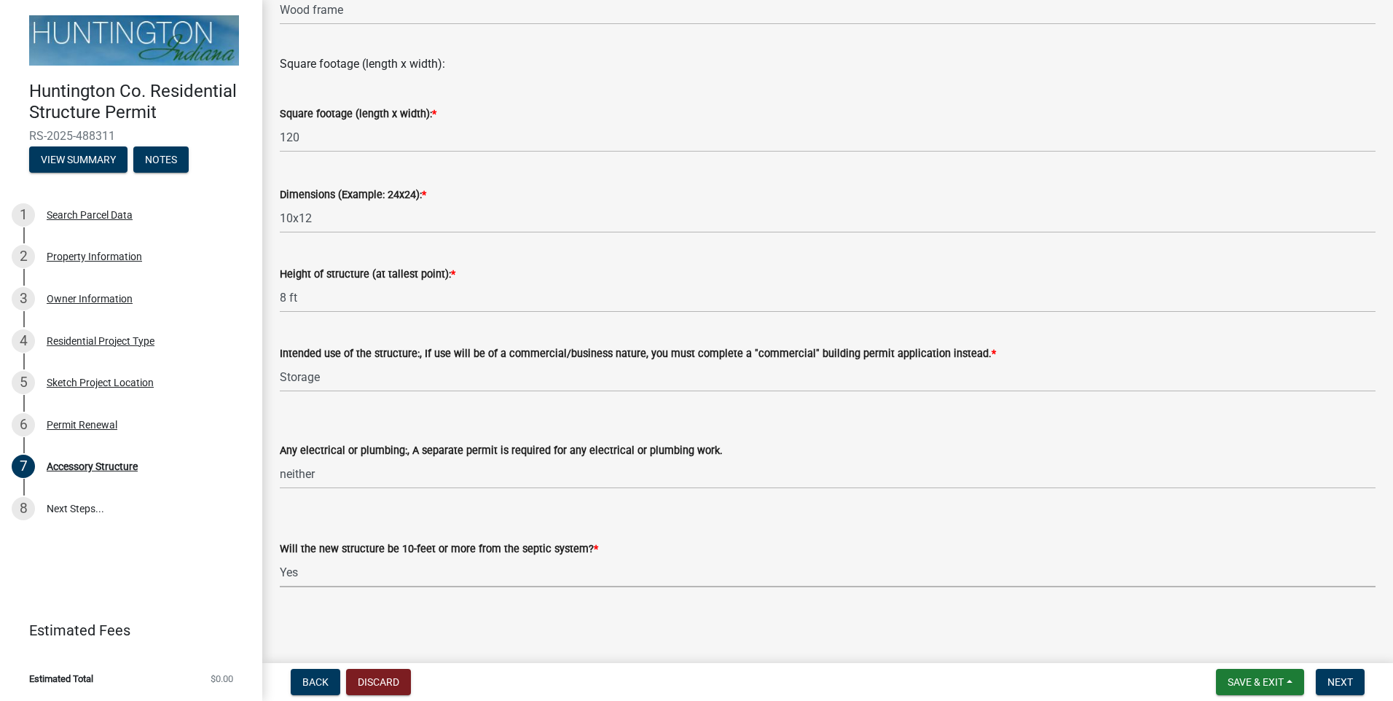
select select "e290cb59-fde3-4413-9642-22cae6324ace"
click at [1342, 688] on span "Next" at bounding box center [1339, 682] width 25 height 12
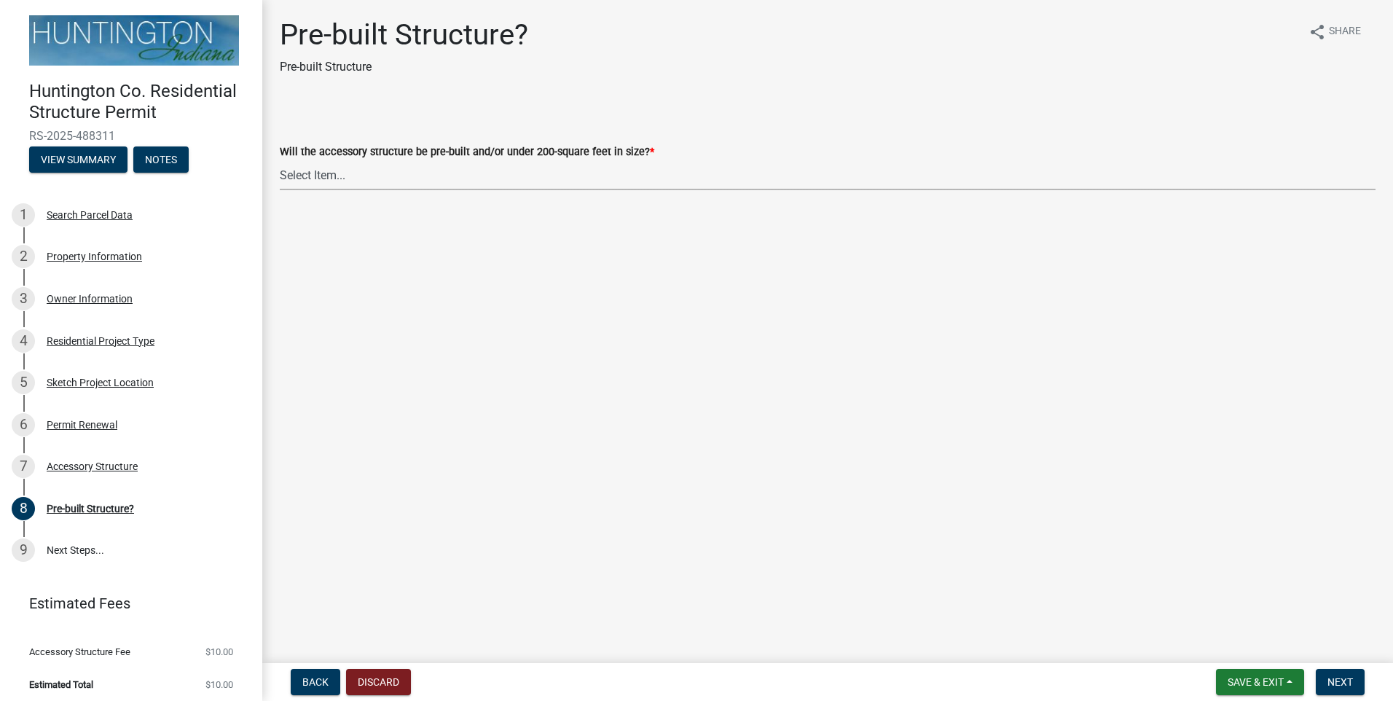
click at [360, 171] on select "Select Item... Yes No" at bounding box center [828, 175] width 1096 height 30
click at [280, 160] on select "Select Item... Yes No" at bounding box center [828, 175] width 1096 height 30
select select "99cb1a96-b54e-43ee-8f4b-836b67e66c6b"
click at [1330, 679] on span "Next" at bounding box center [1339, 682] width 25 height 12
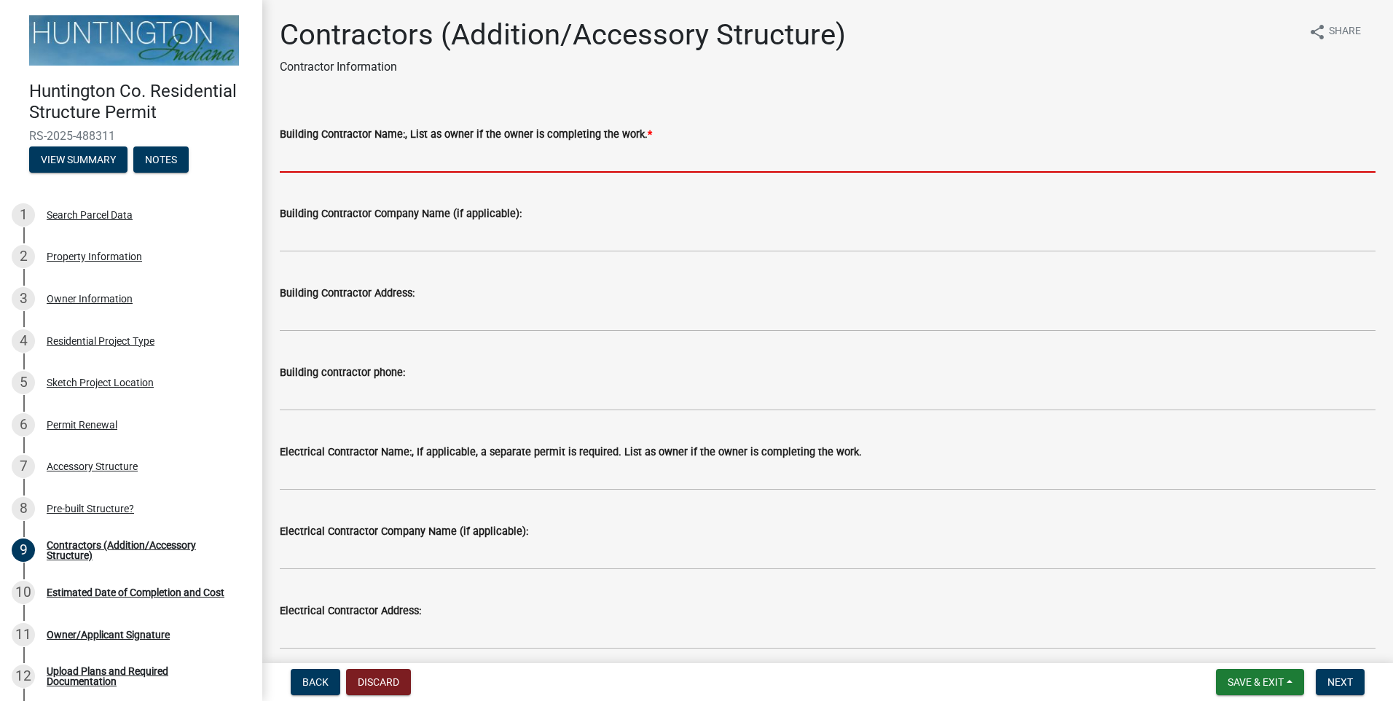
click at [378, 158] on input "Building Contractor Name:, List as owner if the owner is completing the work. *" at bounding box center [828, 158] width 1096 height 30
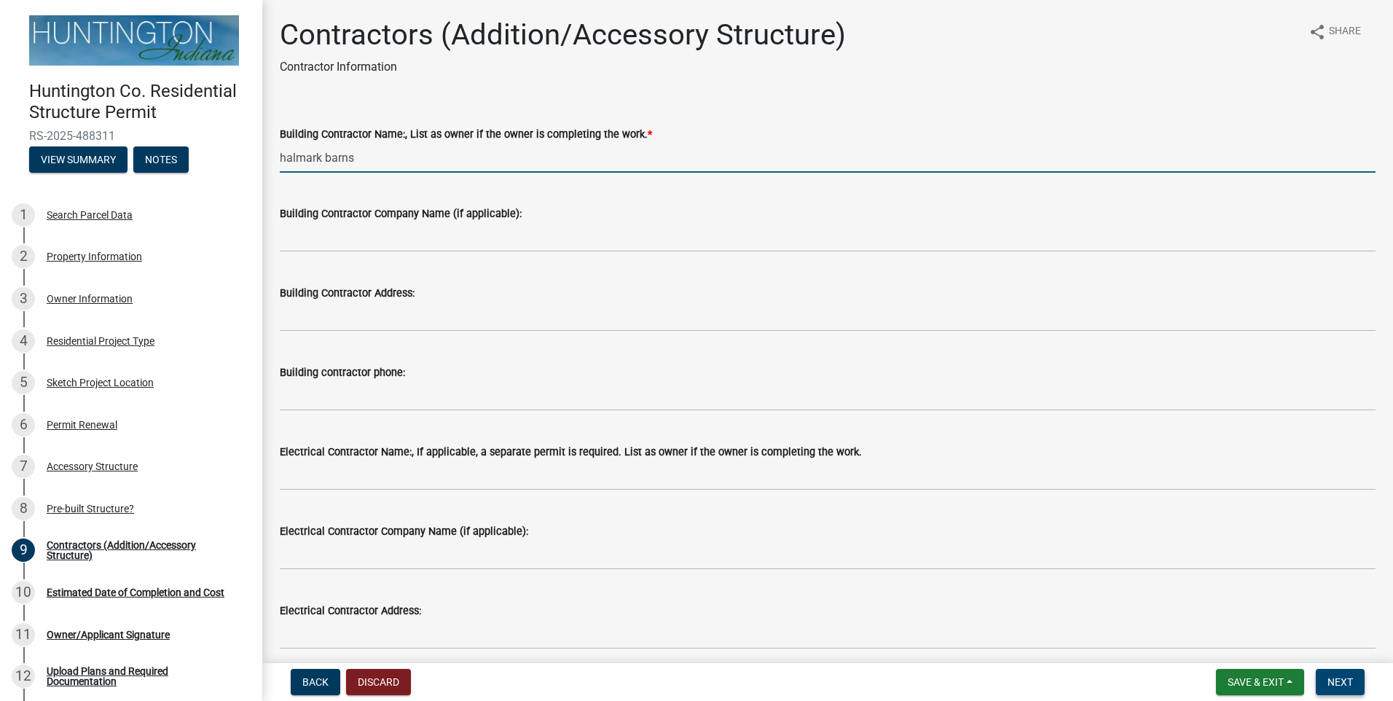
type input "halmark barns"
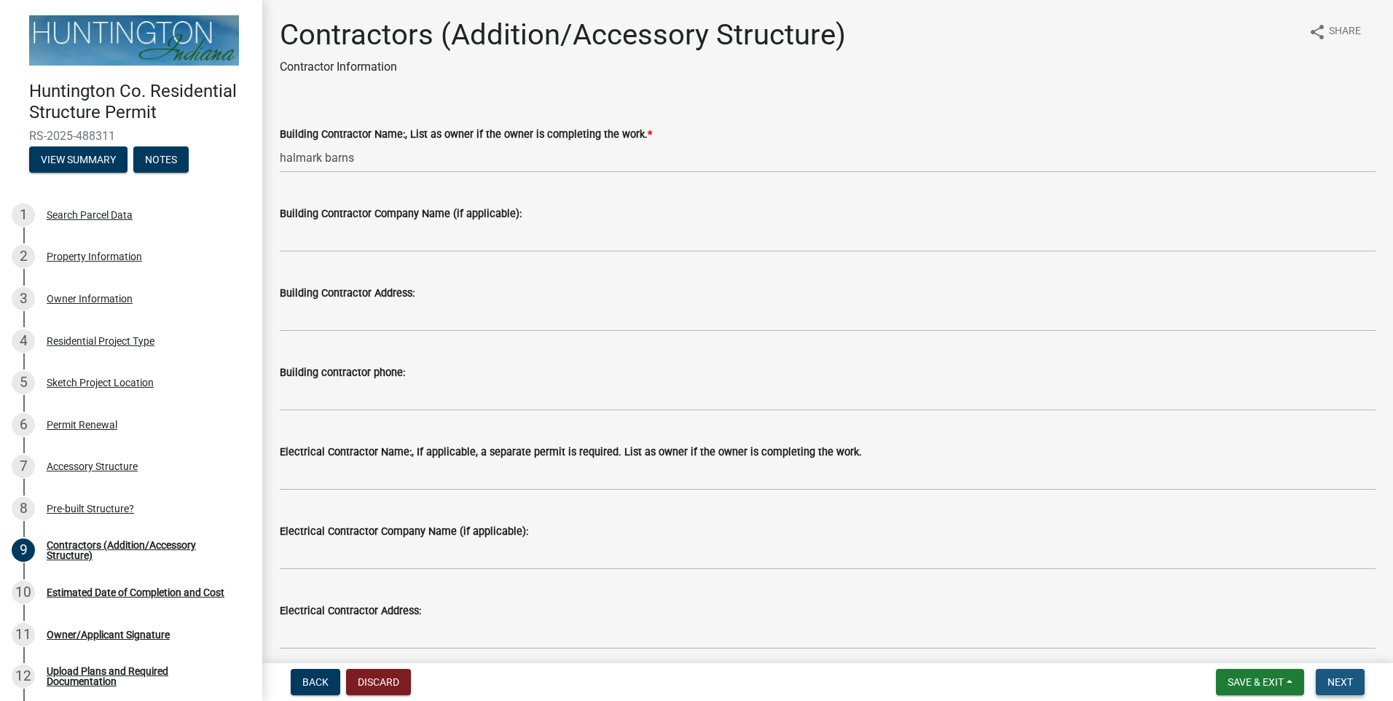
click at [1341, 682] on span "Next" at bounding box center [1339, 682] width 25 height 12
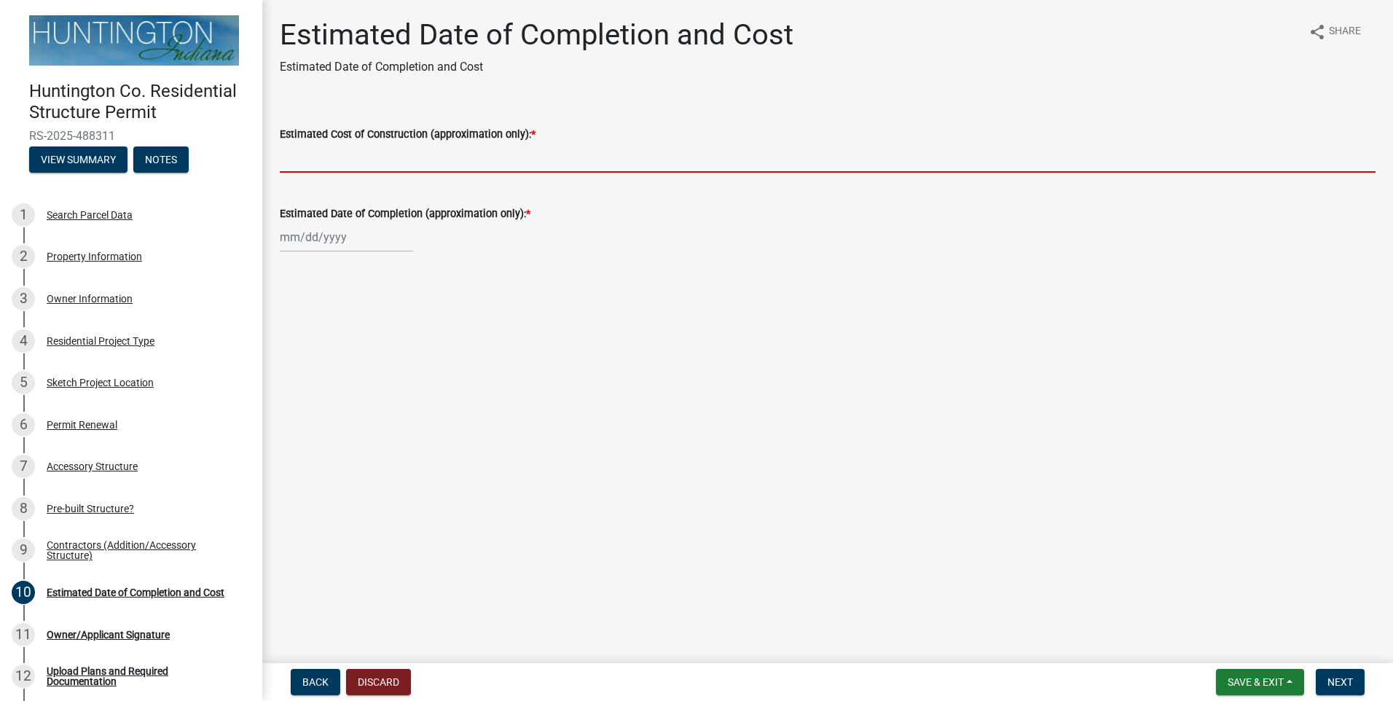
click at [386, 159] on input "Estimated Cost of Construction (approximation only): *" at bounding box center [828, 158] width 1096 height 30
type input "5000"
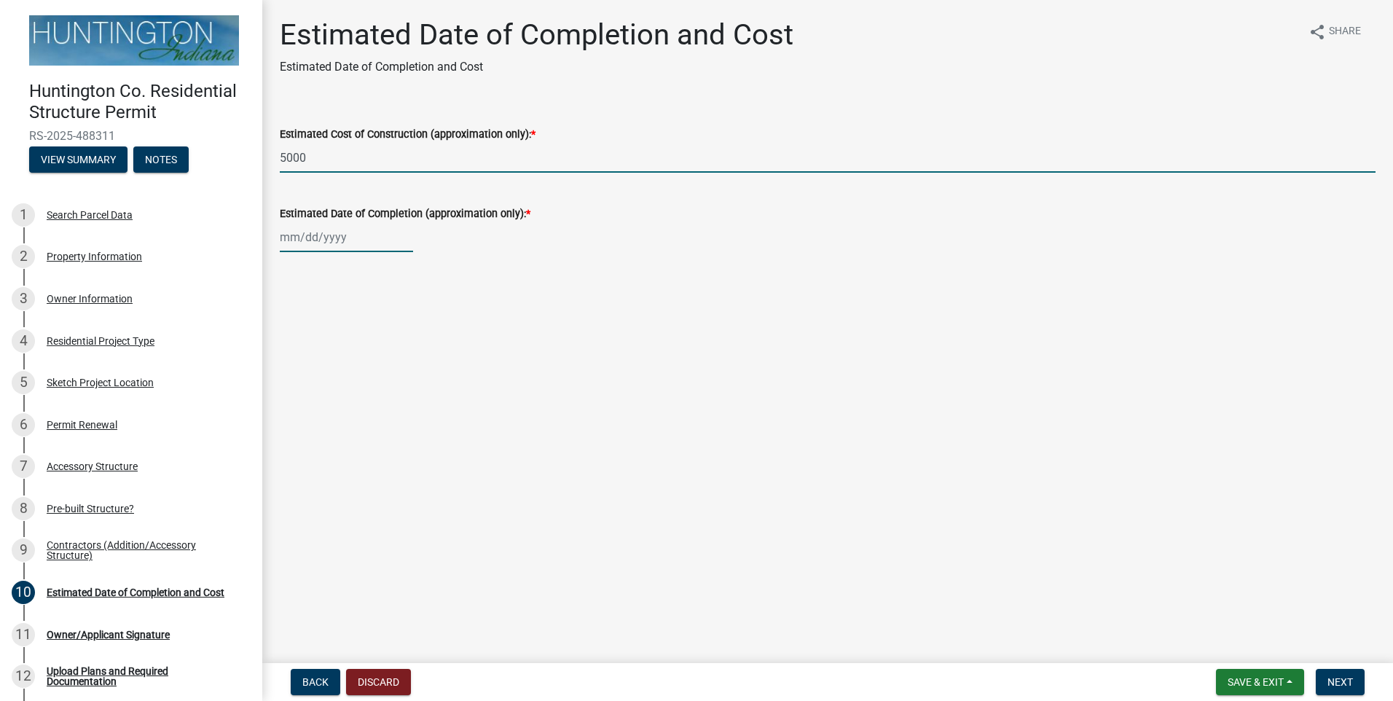
click at [342, 242] on div at bounding box center [346, 237] width 133 height 30
select select "10"
select select "2025"
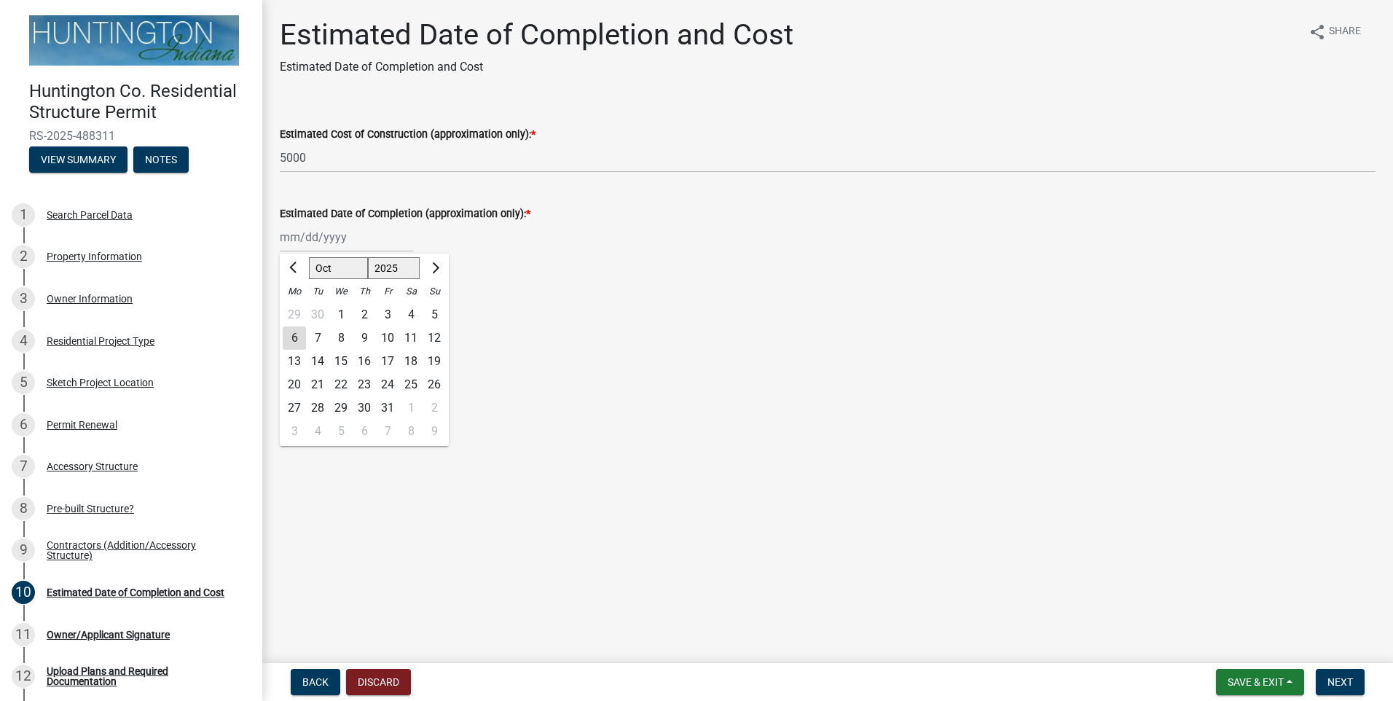
click at [389, 406] on div "31" at bounding box center [387, 407] width 23 height 23
type input "[DATE]"
drag, startPoint x: 1335, startPoint y: 686, endPoint x: 1331, endPoint y: 679, distance: 7.9
click at [1335, 683] on span "Next" at bounding box center [1339, 682] width 25 height 12
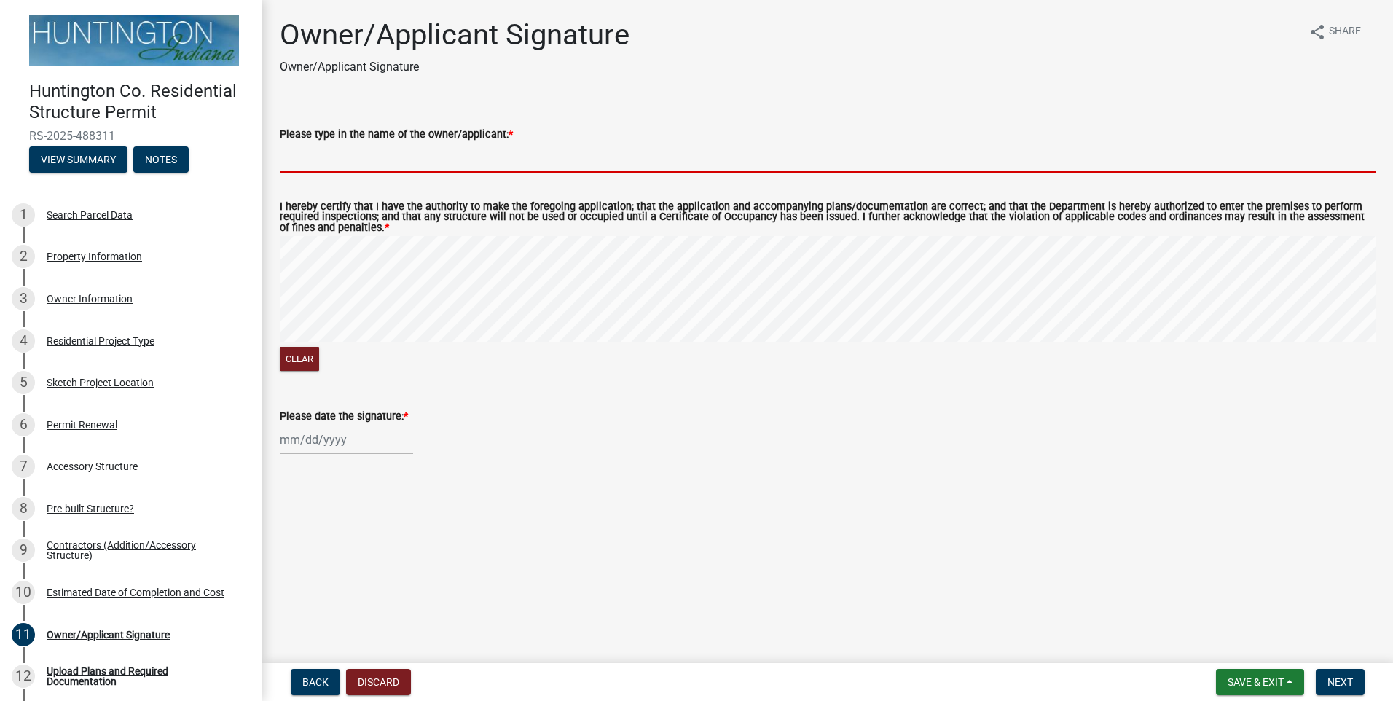
click at [325, 156] on input "Please type in the name of the owner/applicant: *" at bounding box center [828, 158] width 1096 height 30
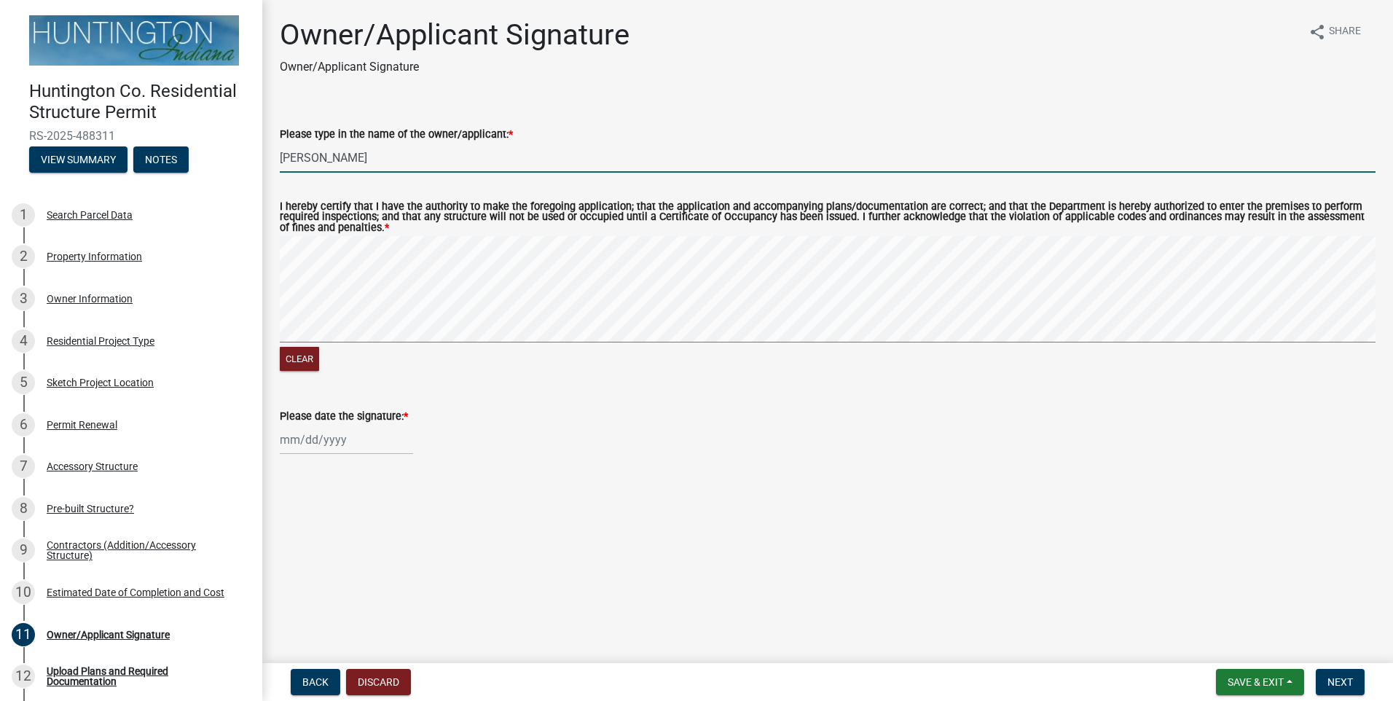
click at [581, 361] on div "Clear" at bounding box center [828, 305] width 1096 height 138
type input "[PERSON_NAME]"
click at [295, 444] on div at bounding box center [346, 440] width 133 height 30
select select "10"
select select "2025"
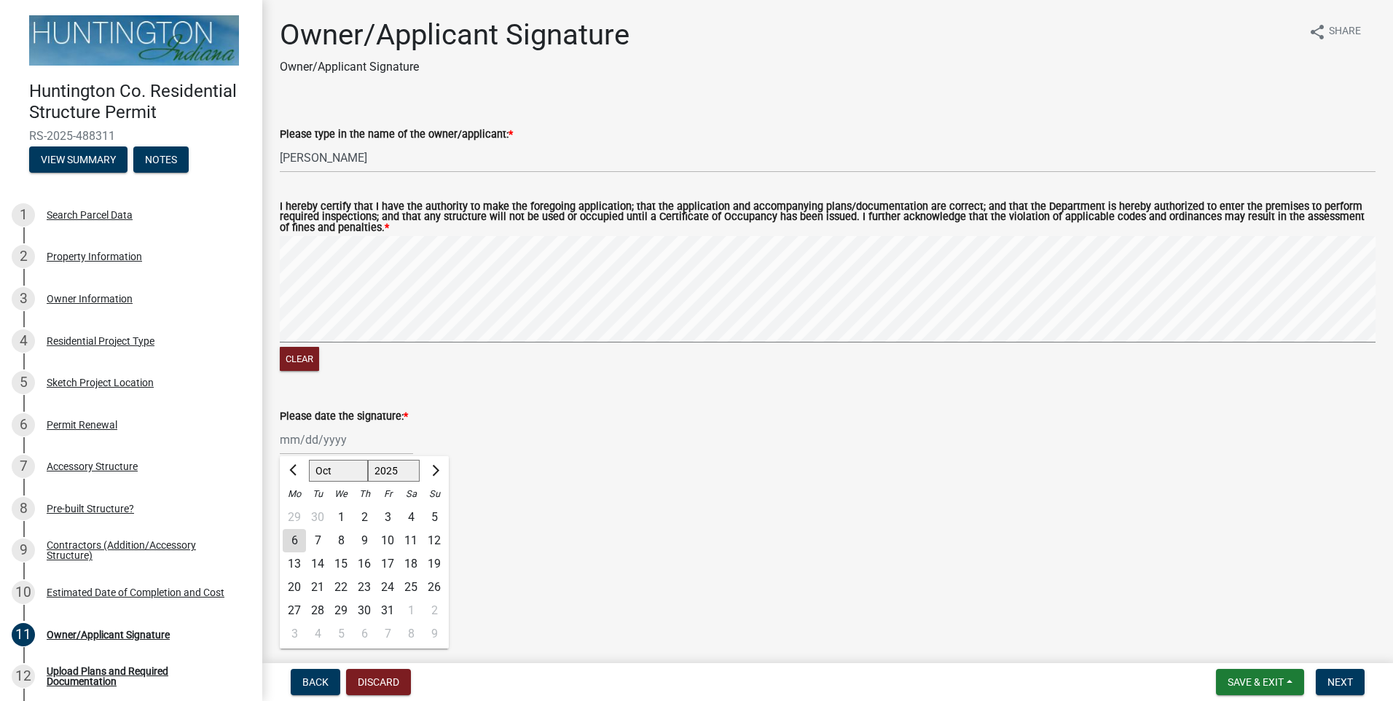
click at [294, 538] on div "6" at bounding box center [294, 540] width 23 height 23
type input "[DATE]"
click at [1342, 678] on span "Next" at bounding box center [1339, 682] width 25 height 12
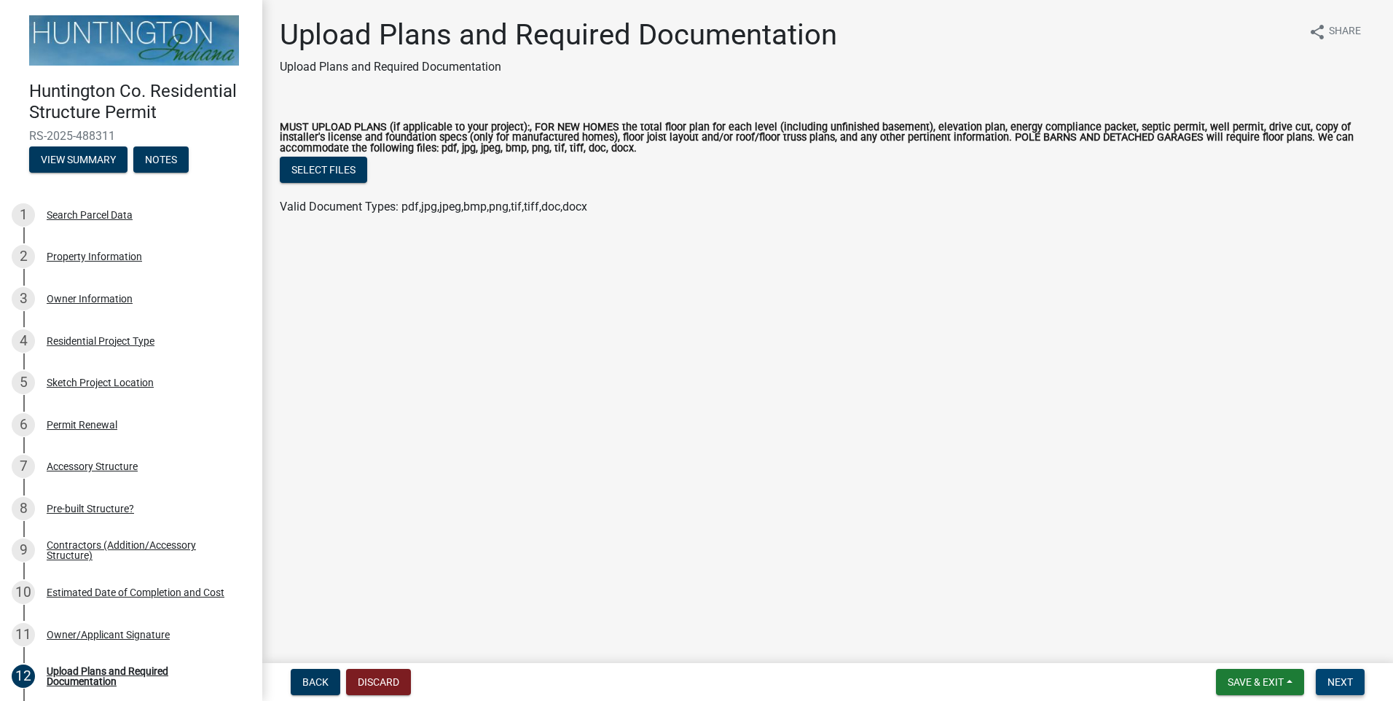
click at [1333, 675] on button "Next" at bounding box center [1340, 682] width 49 height 26
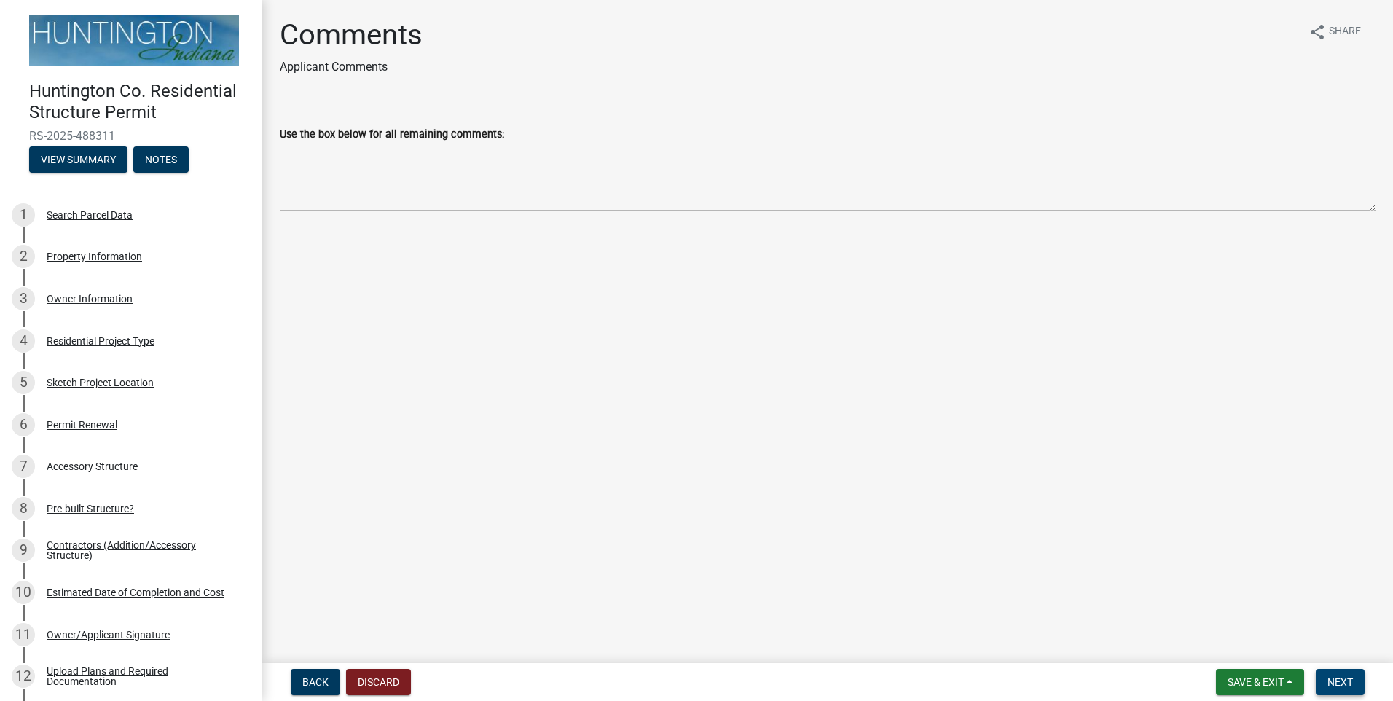
click at [1346, 677] on span "Next" at bounding box center [1339, 682] width 25 height 12
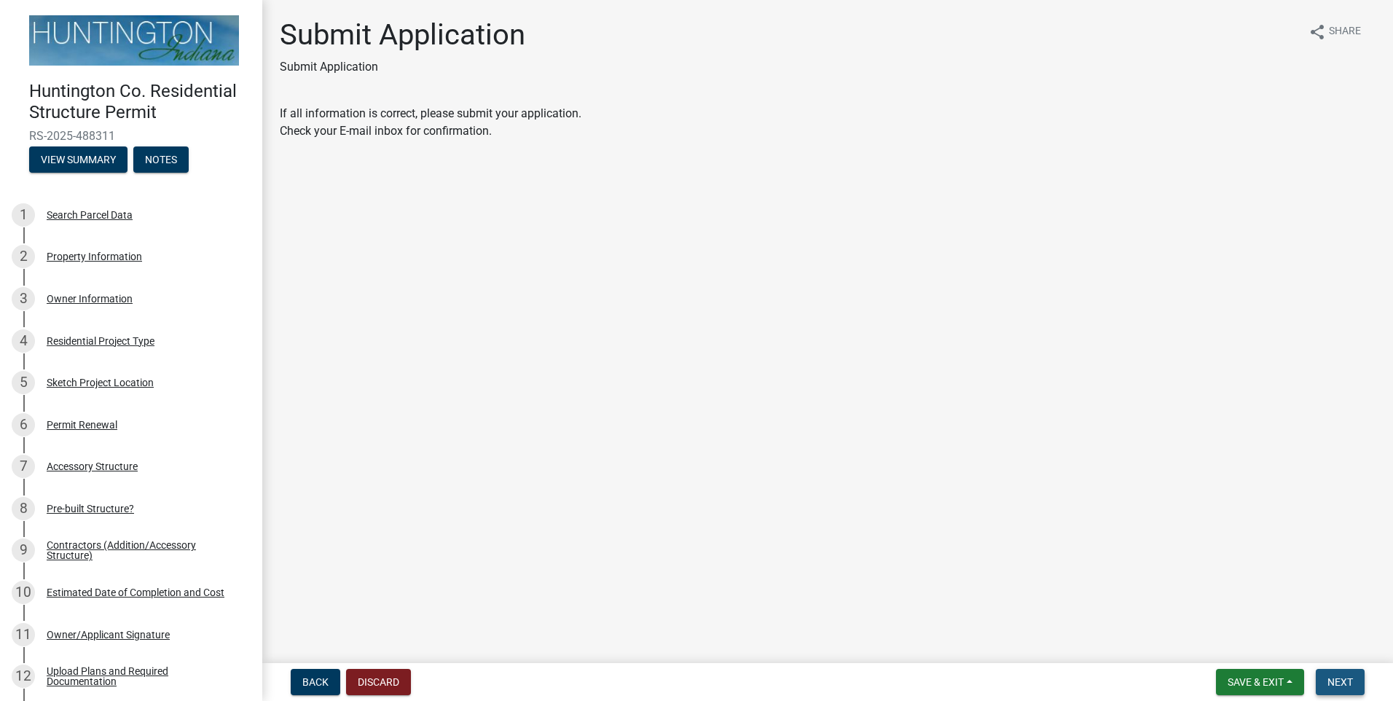
click at [1344, 676] on span "Next" at bounding box center [1339, 682] width 25 height 12
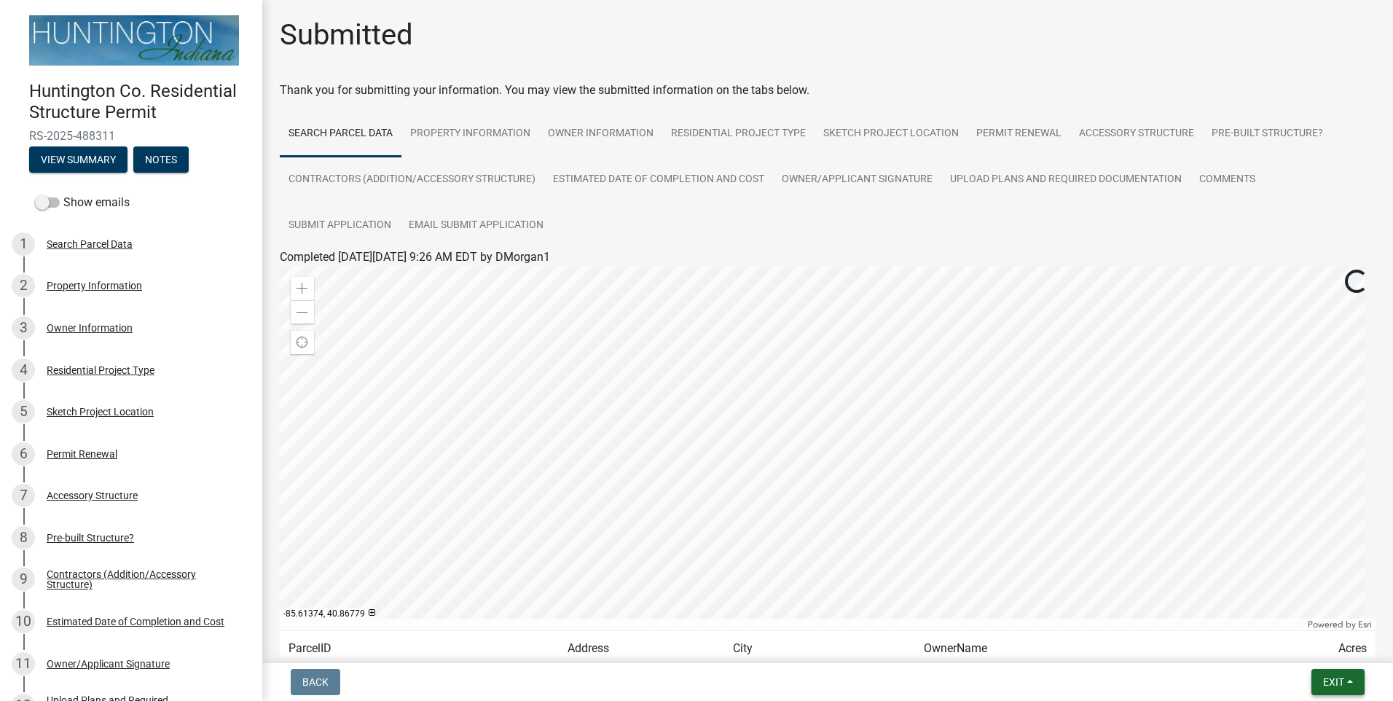
click at [1337, 681] on span "Exit" at bounding box center [1333, 682] width 21 height 12
